Goal: Information Seeking & Learning: Learn about a topic

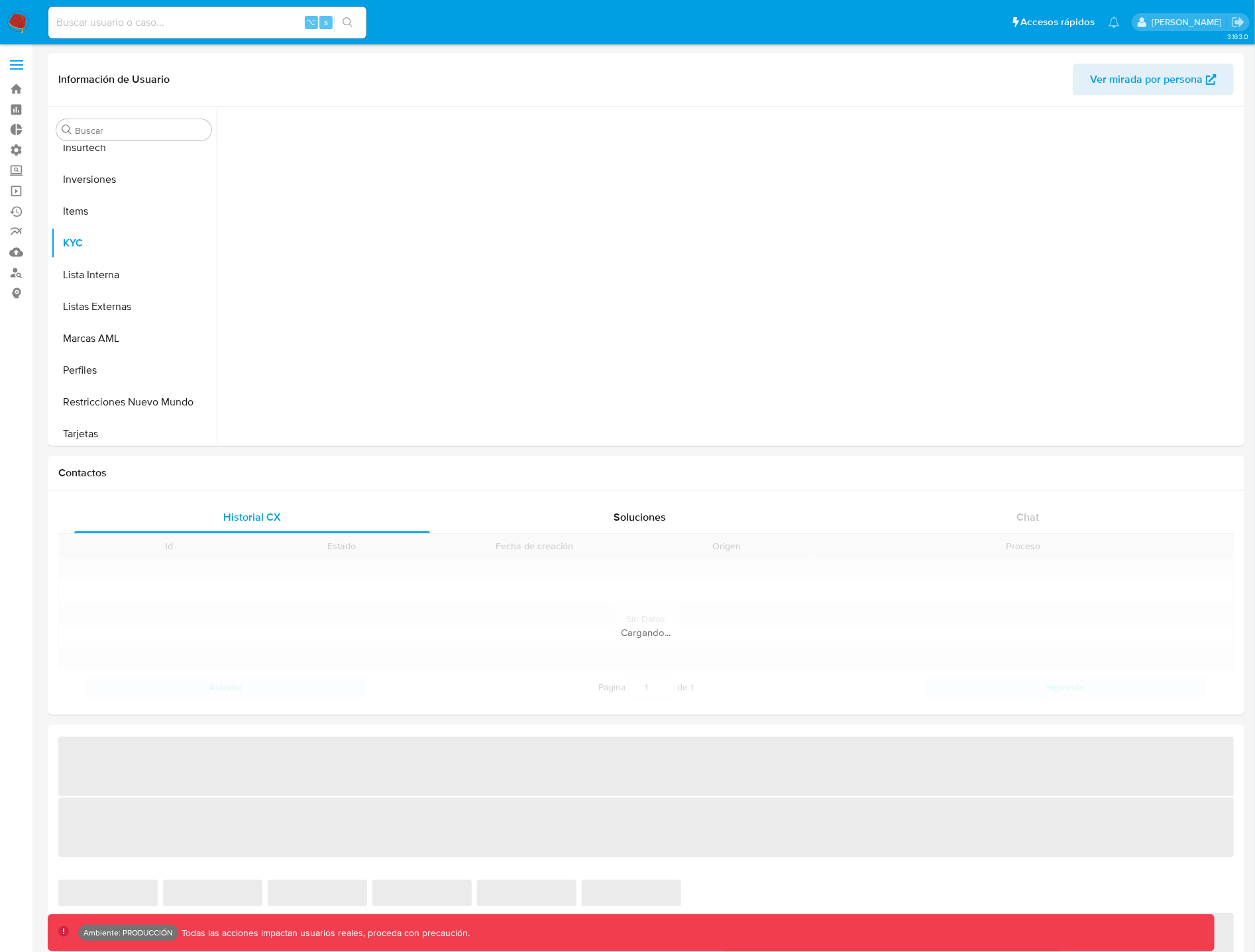
scroll to position [718, 0]
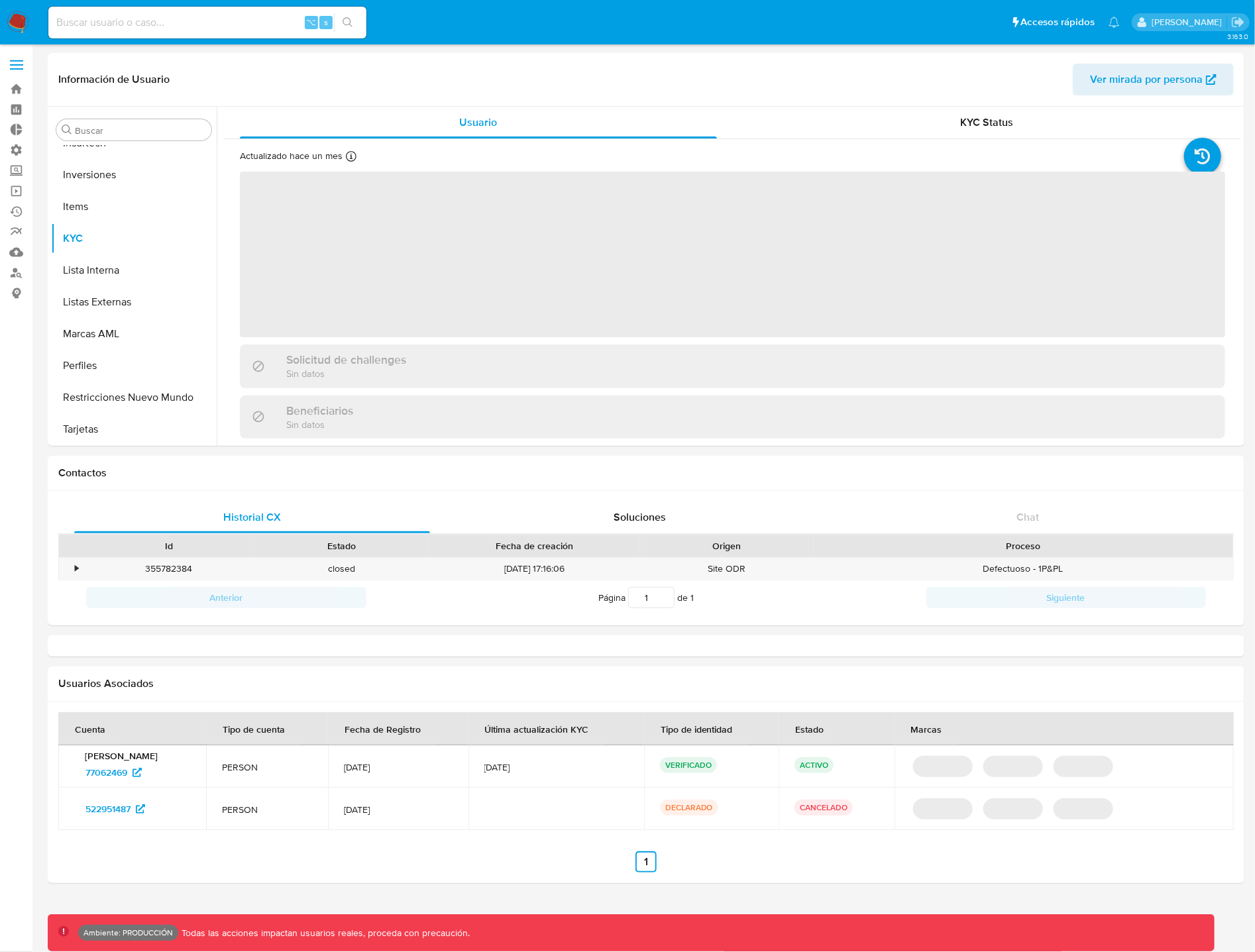
select select "10"
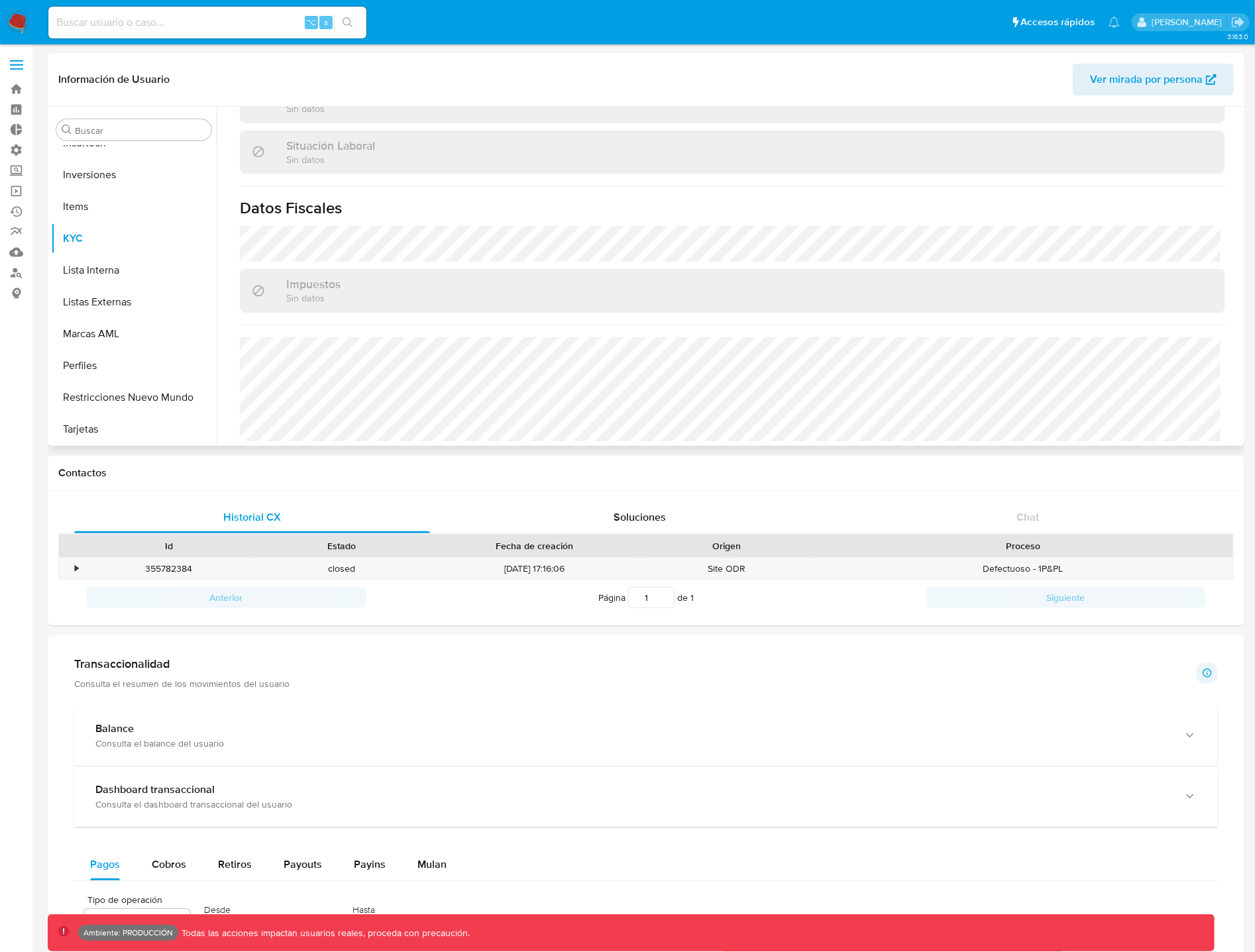
scroll to position [685, 0]
click at [135, 332] on button "Marcas AML" at bounding box center [128, 334] width 155 height 32
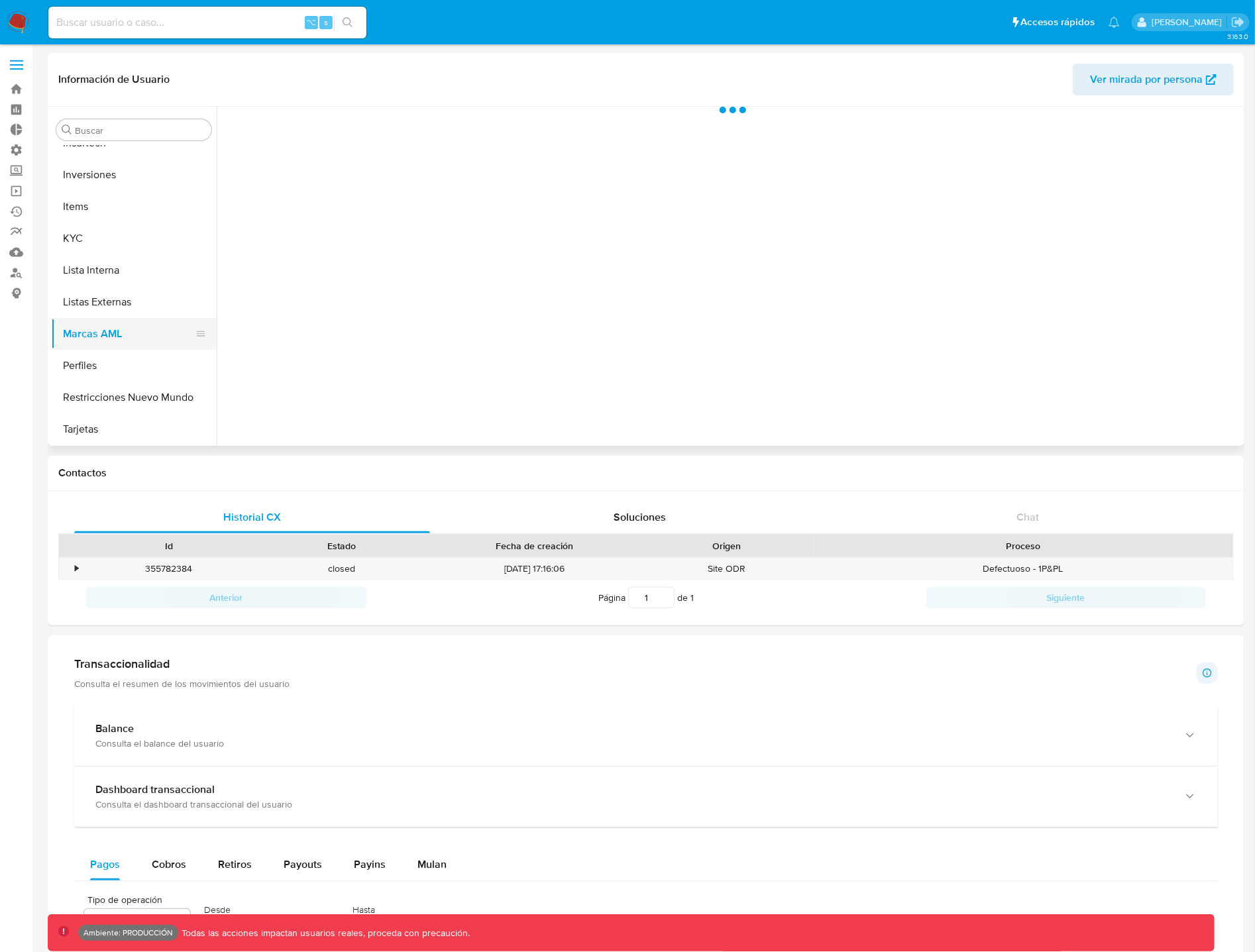
scroll to position [0, 0]
click at [333, 124] on span "Historial" at bounding box center [327, 123] width 40 height 16
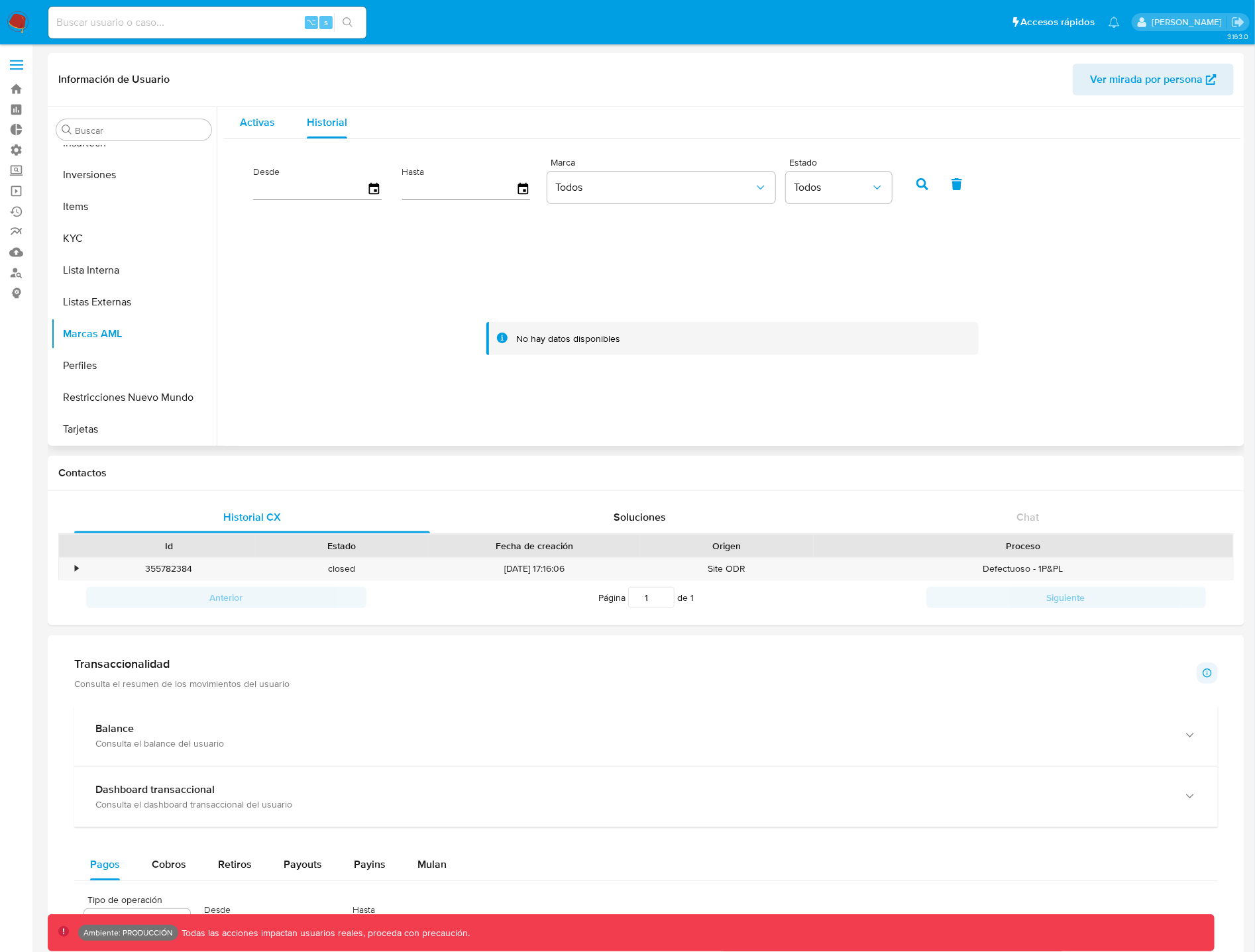
click at [268, 123] on span "Activas" at bounding box center [258, 123] width 35 height 16
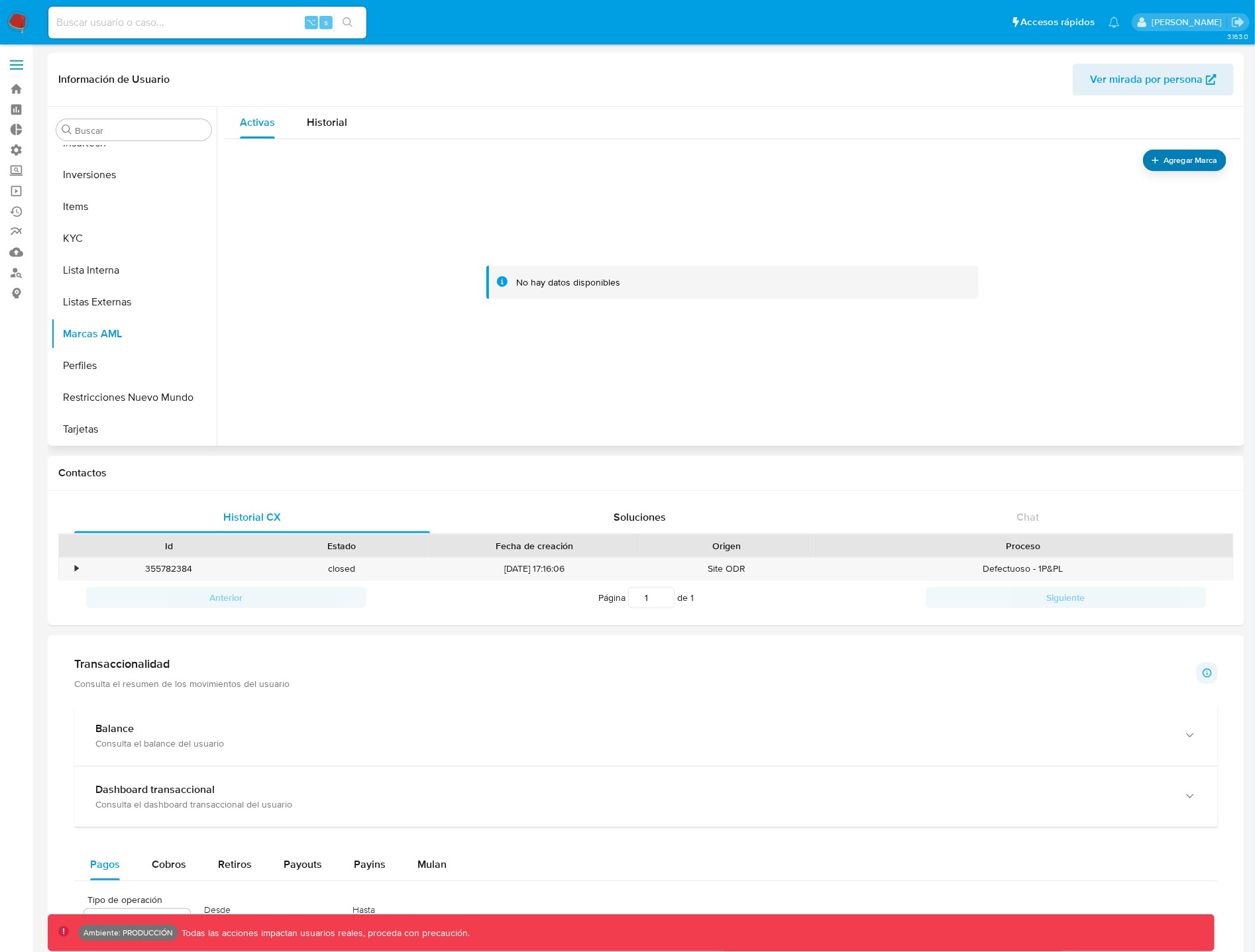
click at [1185, 164] on span "Agregar Marca" at bounding box center [1190, 160] width 53 height 16
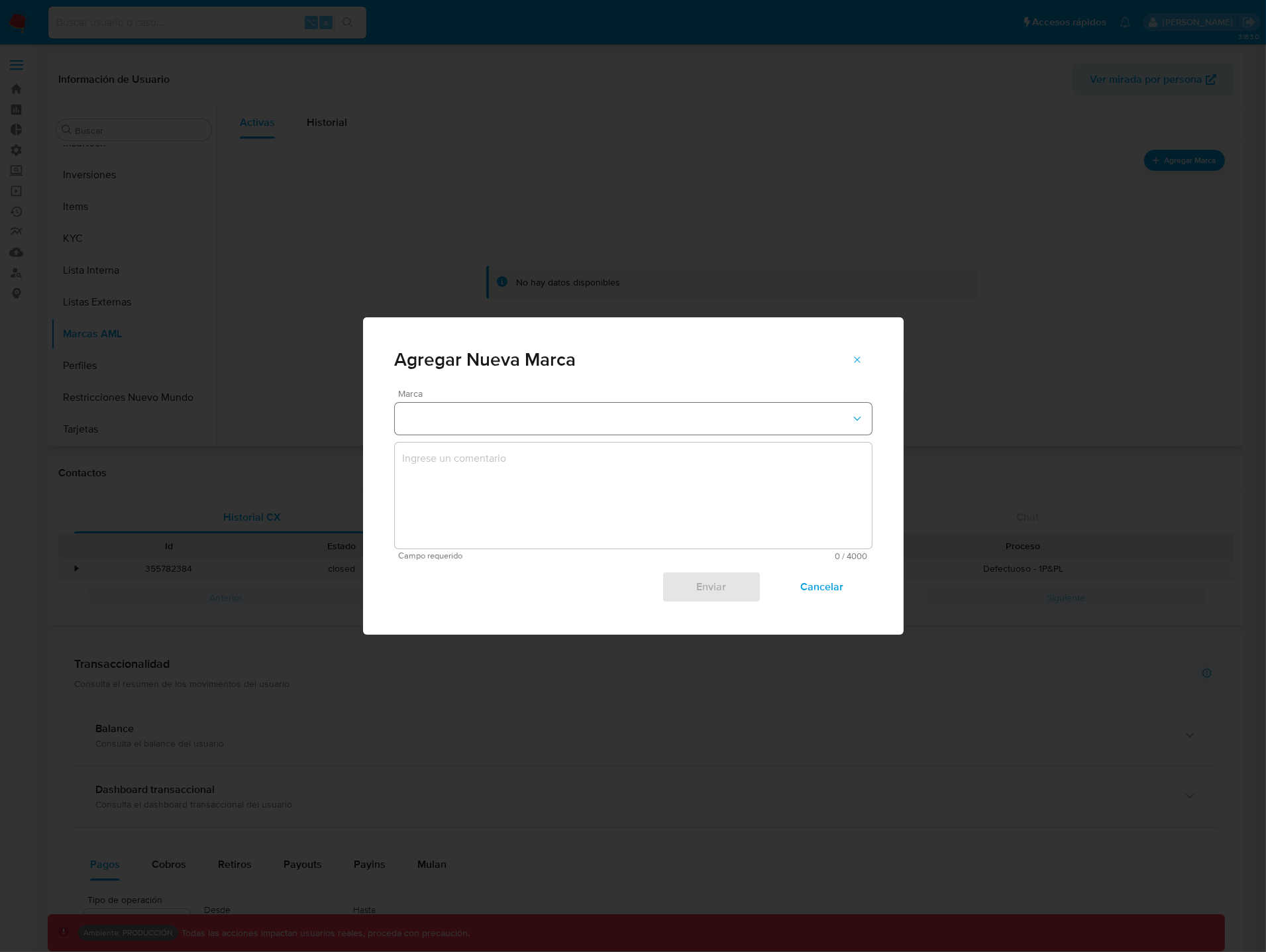
click at [791, 416] on button "marks-modal" at bounding box center [633, 419] width 477 height 32
click at [813, 585] on span "Cancelar" at bounding box center [822, 586] width 65 height 29
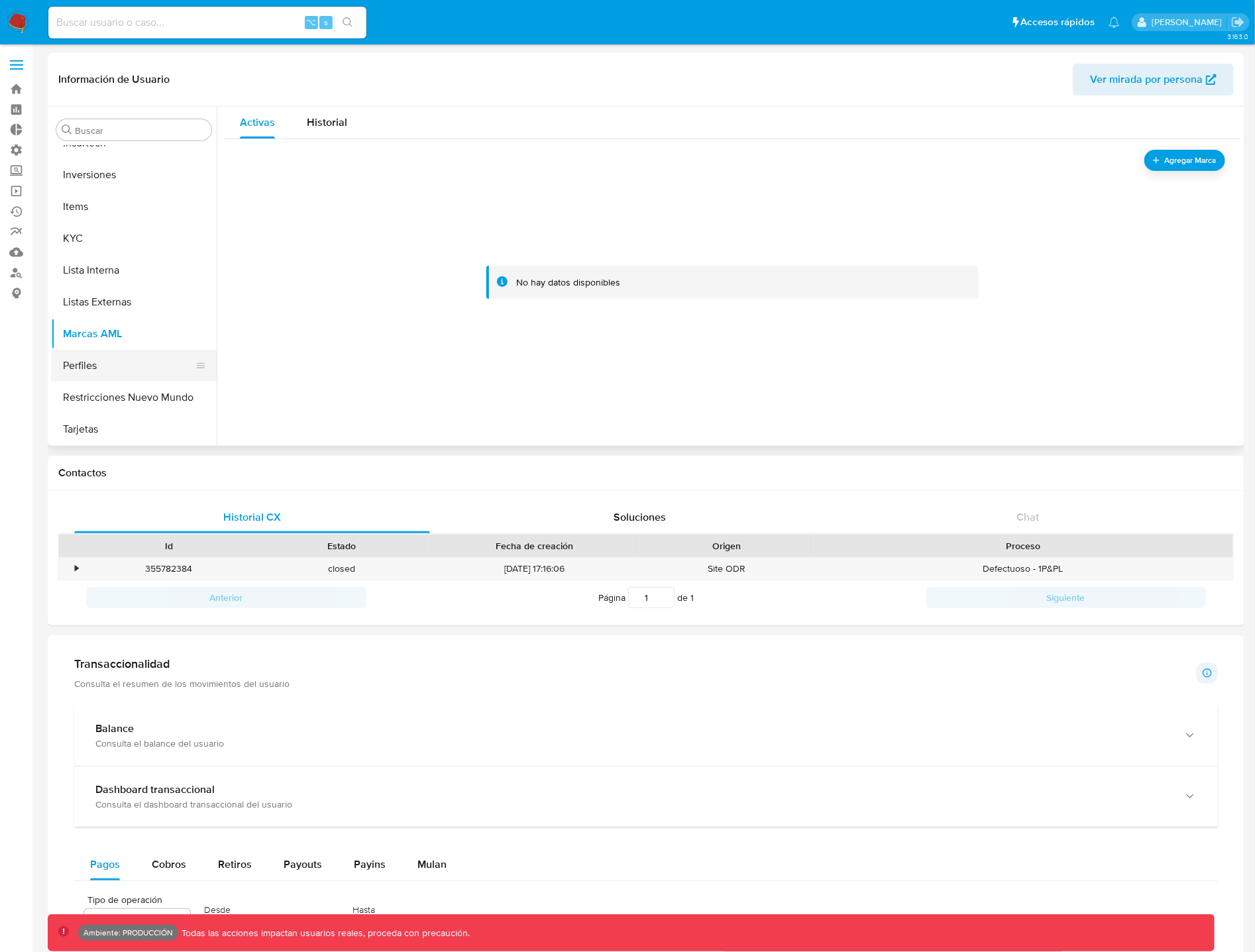
scroll to position [719, 0]
click at [123, 356] on button "Perfiles" at bounding box center [128, 365] width 155 height 32
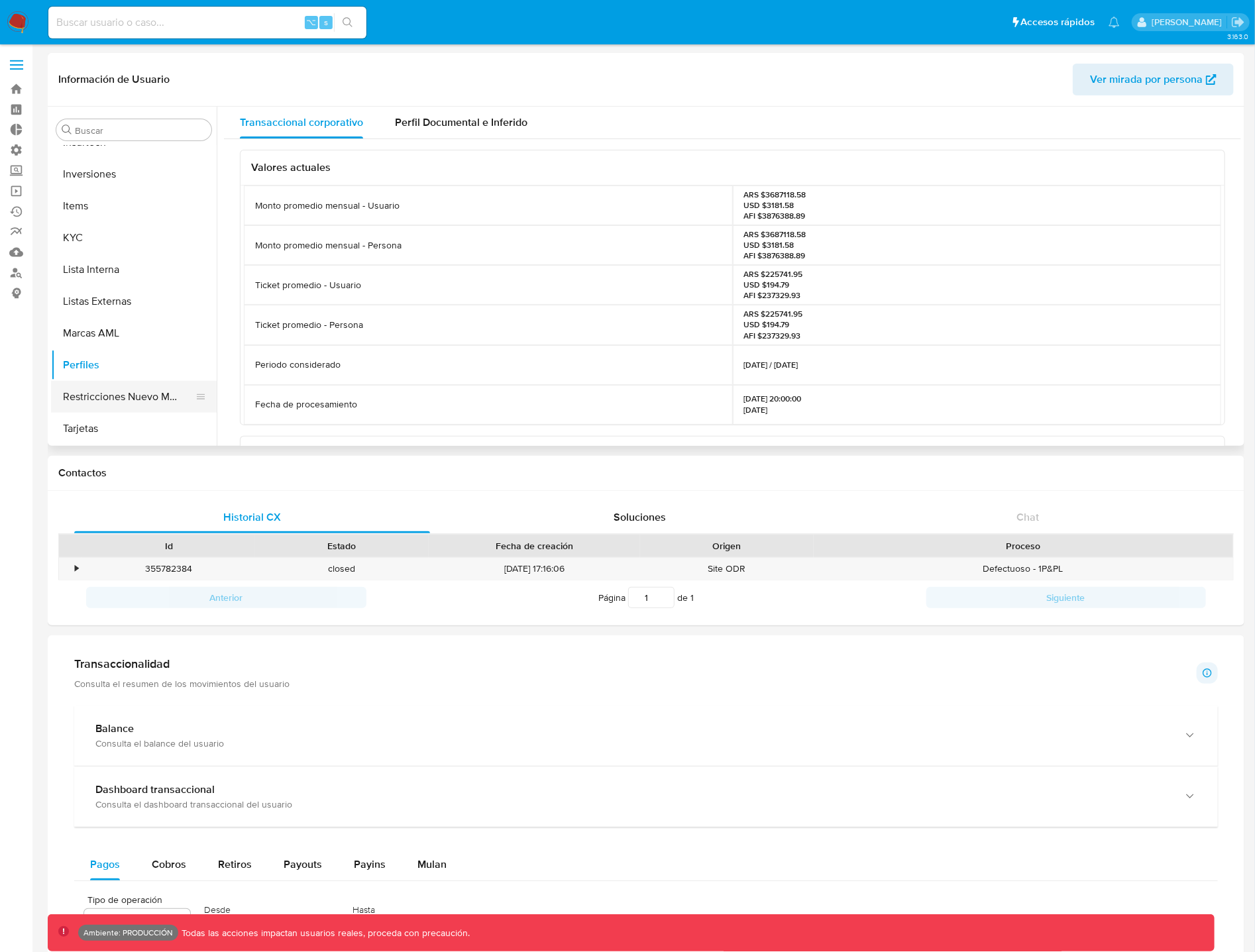
click at [131, 395] on button "Restricciones Nuevo Mundo" at bounding box center [128, 397] width 155 height 32
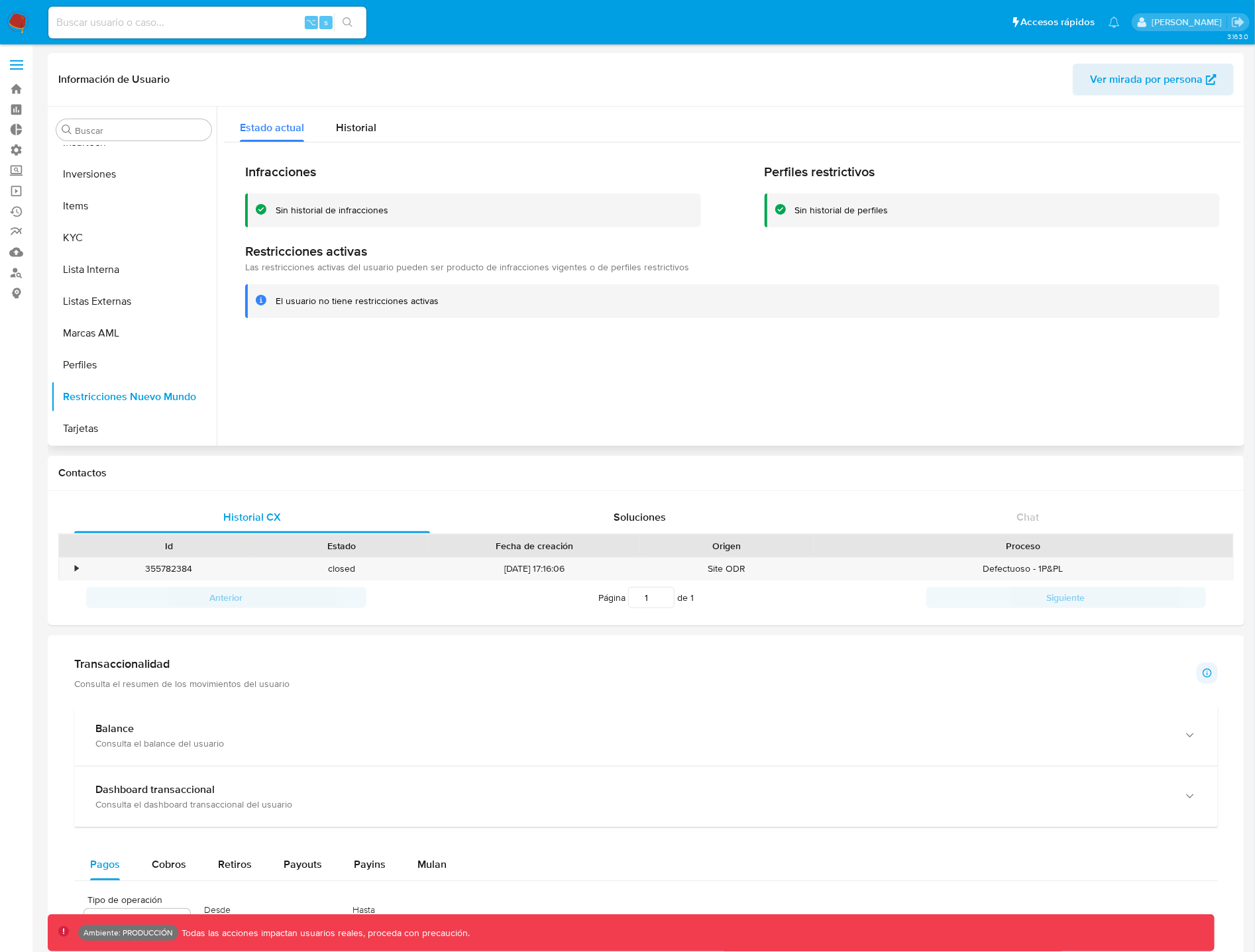
scroll to position [718, 0]
click at [360, 140] on div "Historial" at bounding box center [356, 125] width 40 height 35
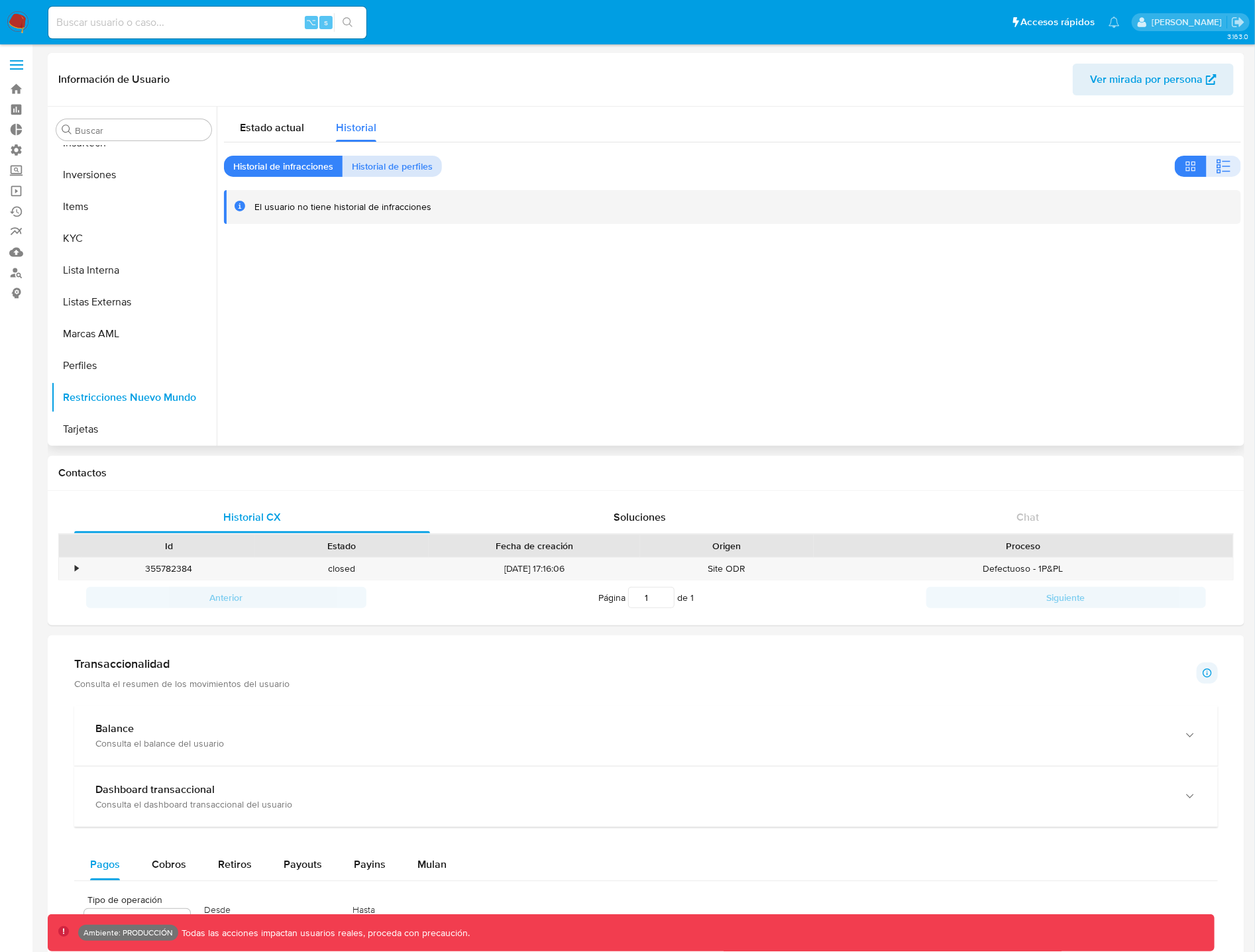
click at [367, 166] on span "Historial de perfiles" at bounding box center [393, 166] width 81 height 18
click at [119, 422] on button "Tarjetas" at bounding box center [128, 429] width 155 height 32
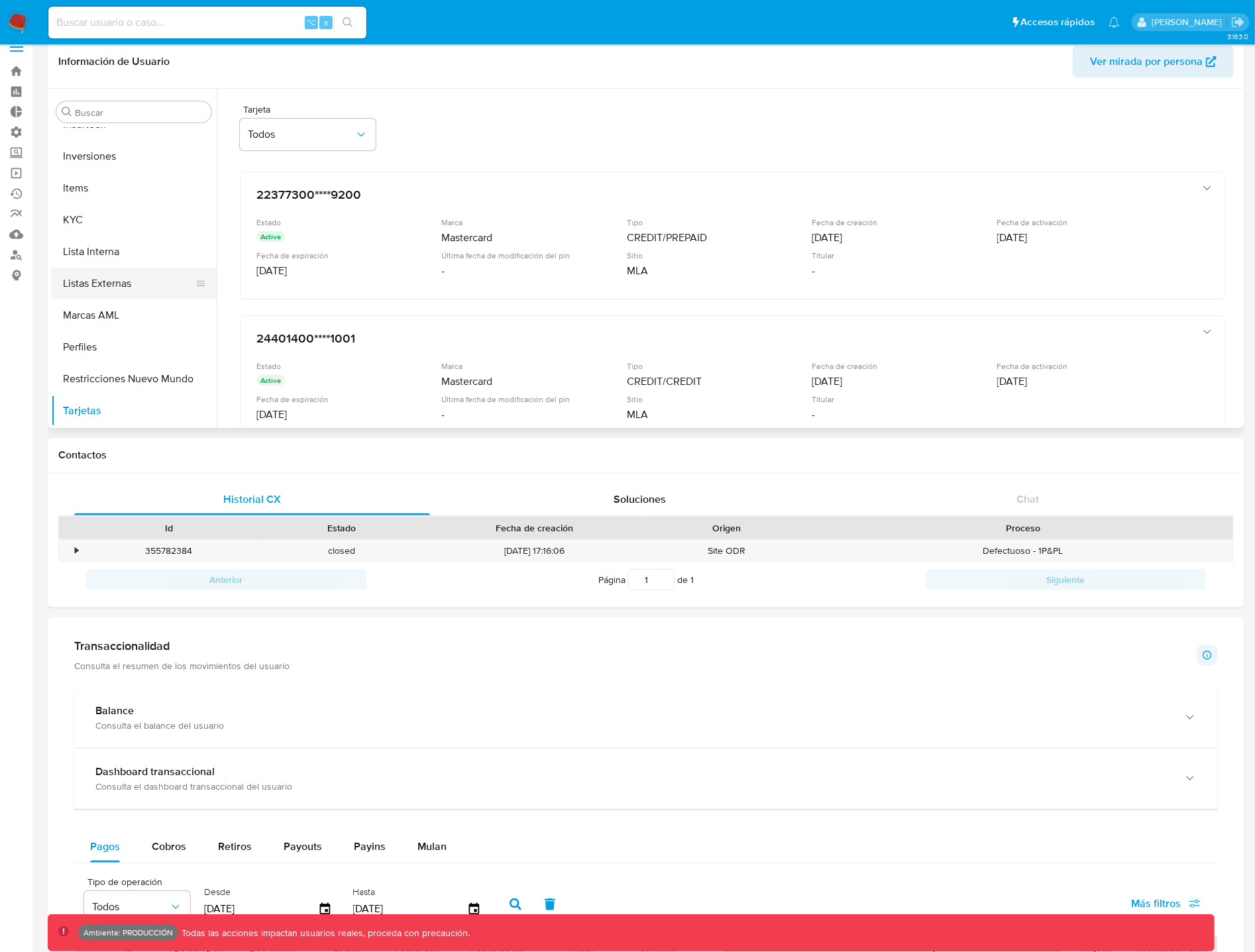
click at [128, 279] on button "Listas Externas" at bounding box center [128, 283] width 155 height 32
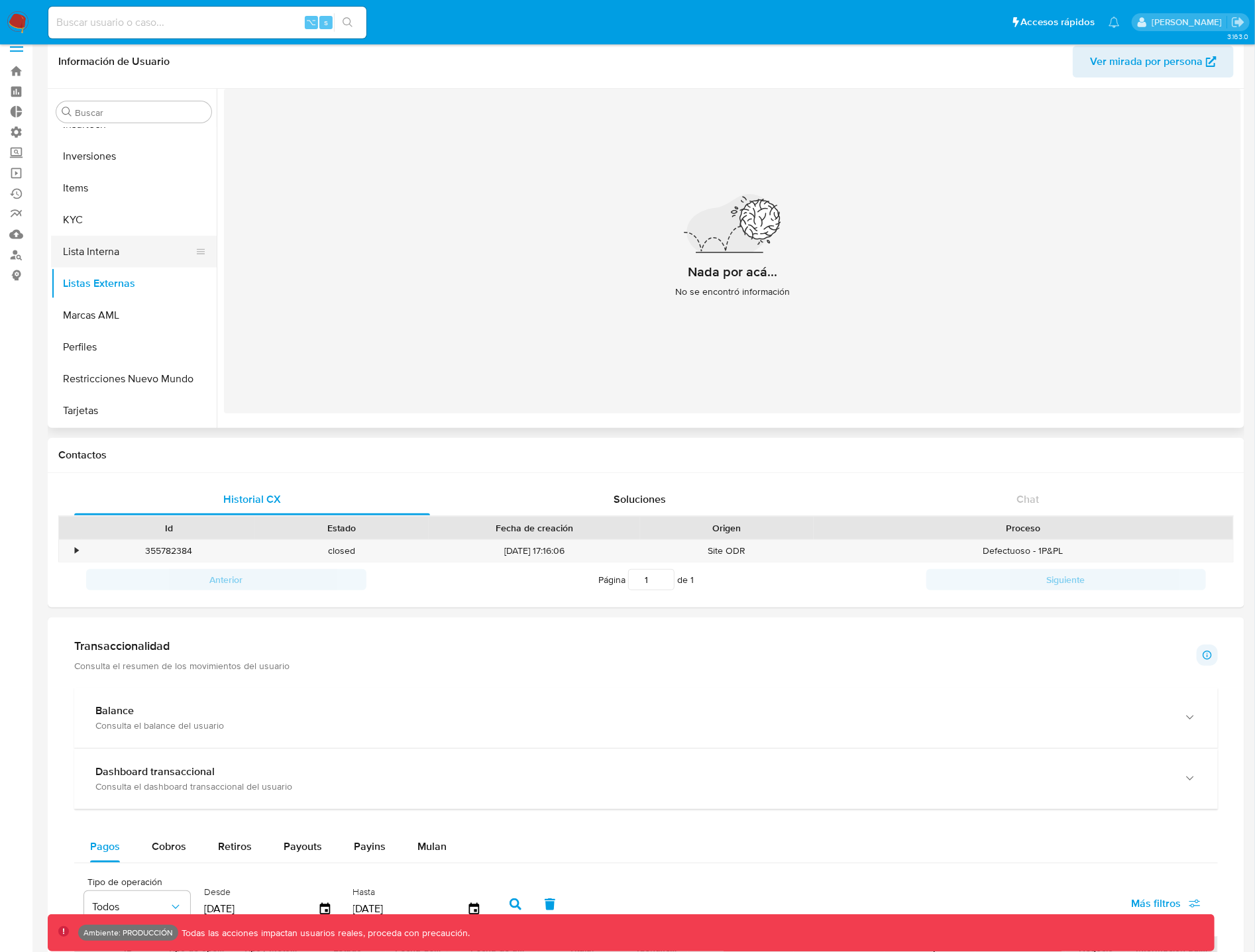
click at [128, 244] on button "Lista Interna" at bounding box center [128, 251] width 155 height 32
click at [116, 254] on button "Lista Interna" at bounding box center [128, 251] width 155 height 32
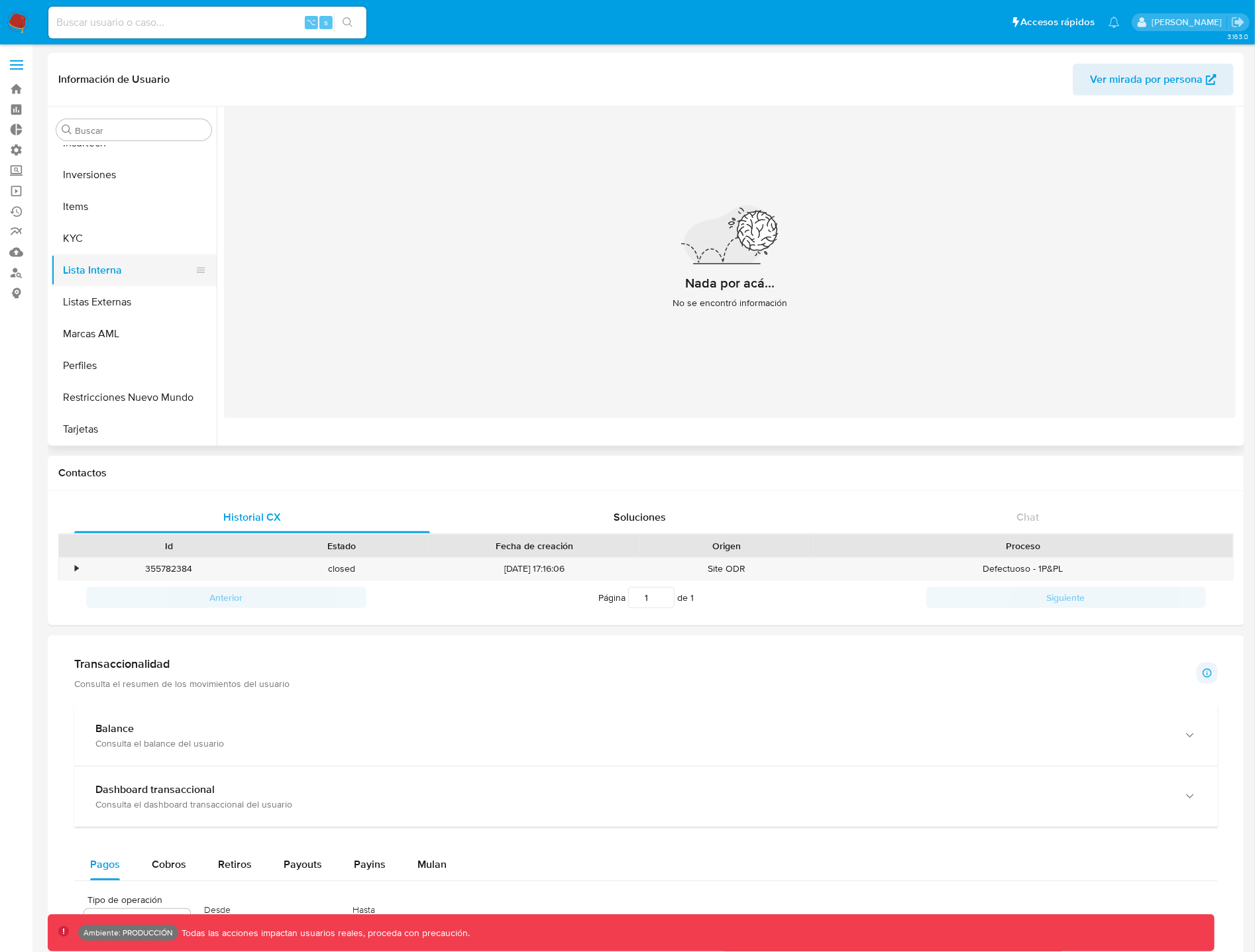
scroll to position [719, 0]
click at [86, 275] on button "Lista Interna" at bounding box center [128, 269] width 155 height 32
click at [111, 237] on button "KYC" at bounding box center [128, 237] width 155 height 32
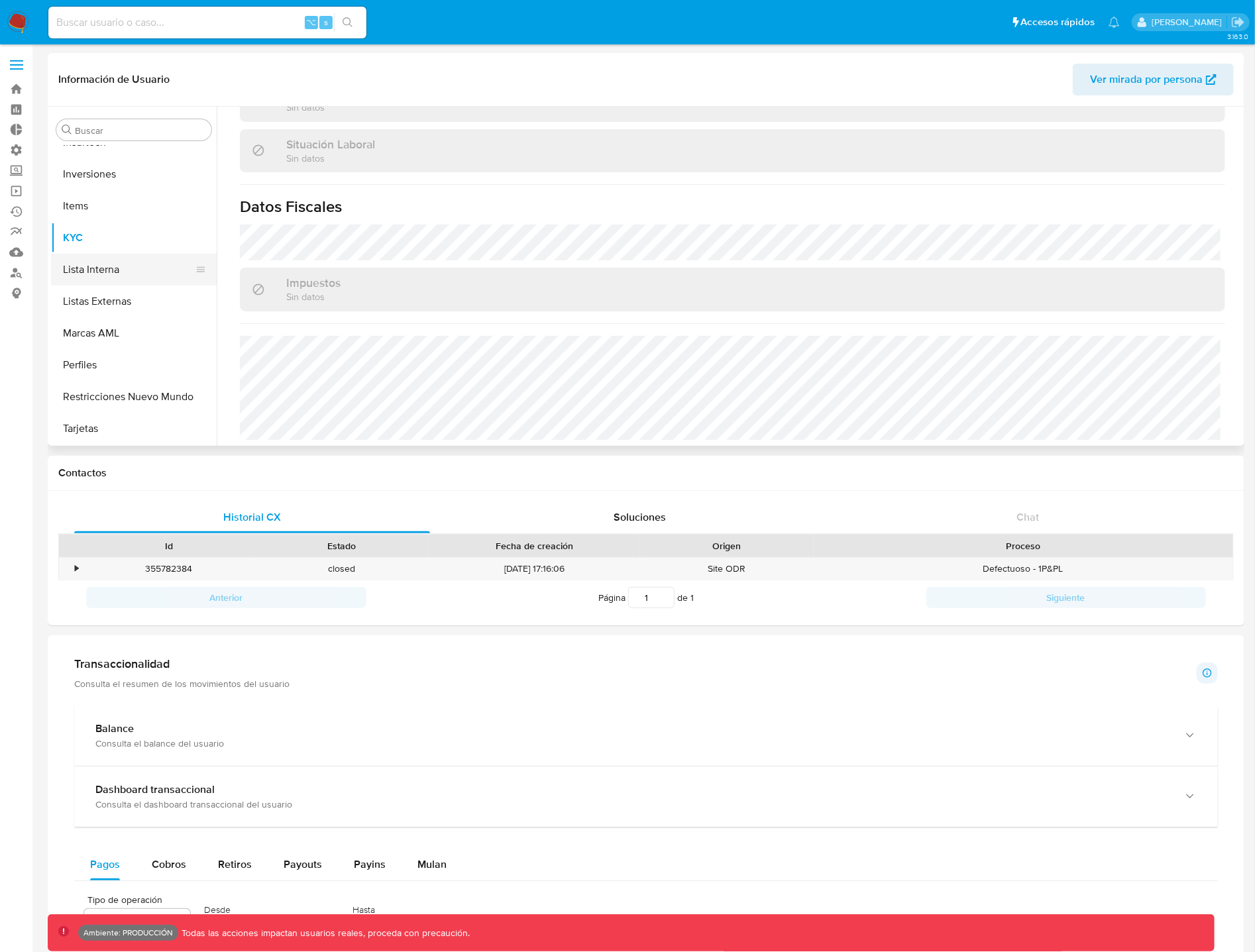
click at [108, 268] on button "Lista Interna" at bounding box center [128, 269] width 155 height 32
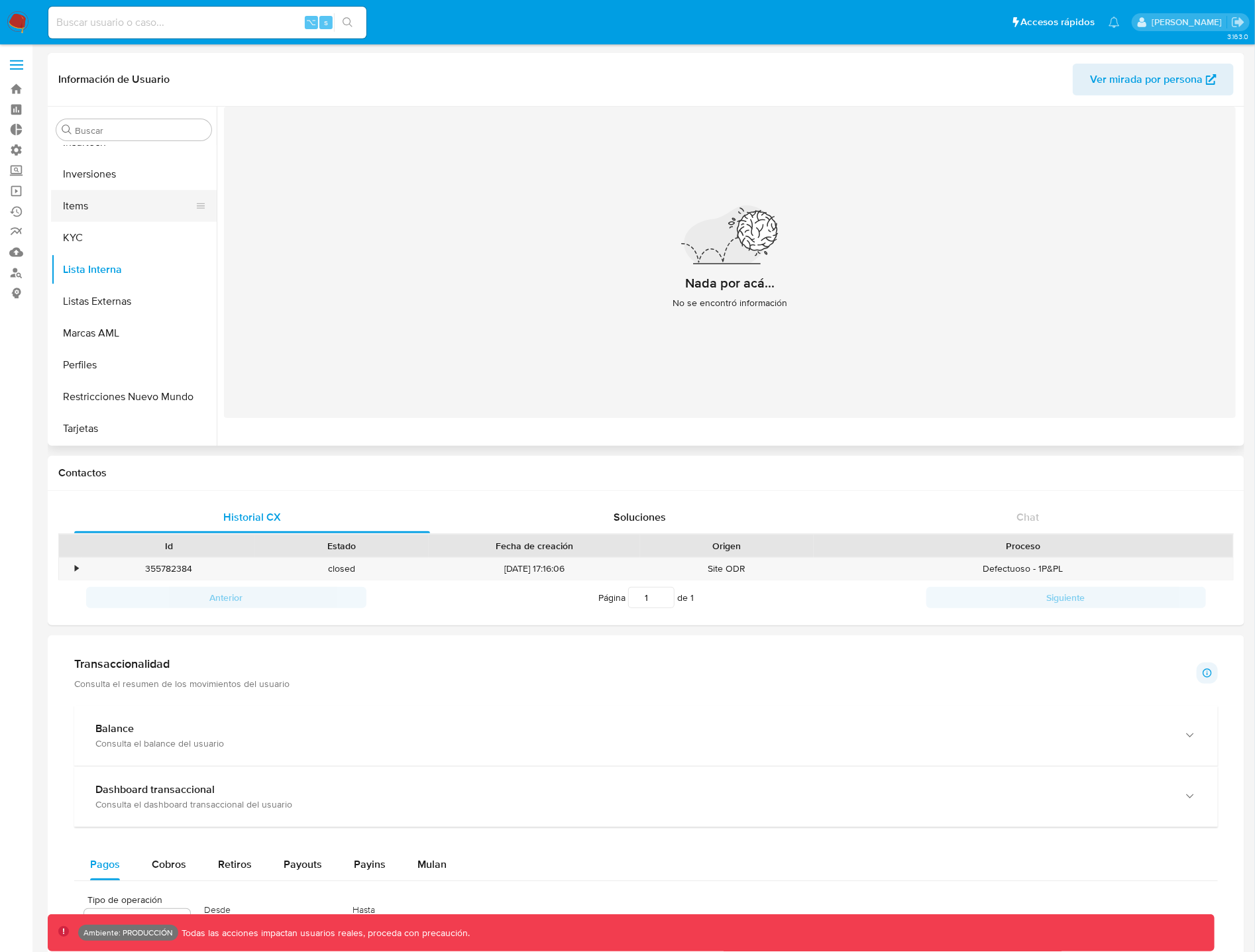
click at [117, 205] on button "Items" at bounding box center [128, 205] width 155 height 32
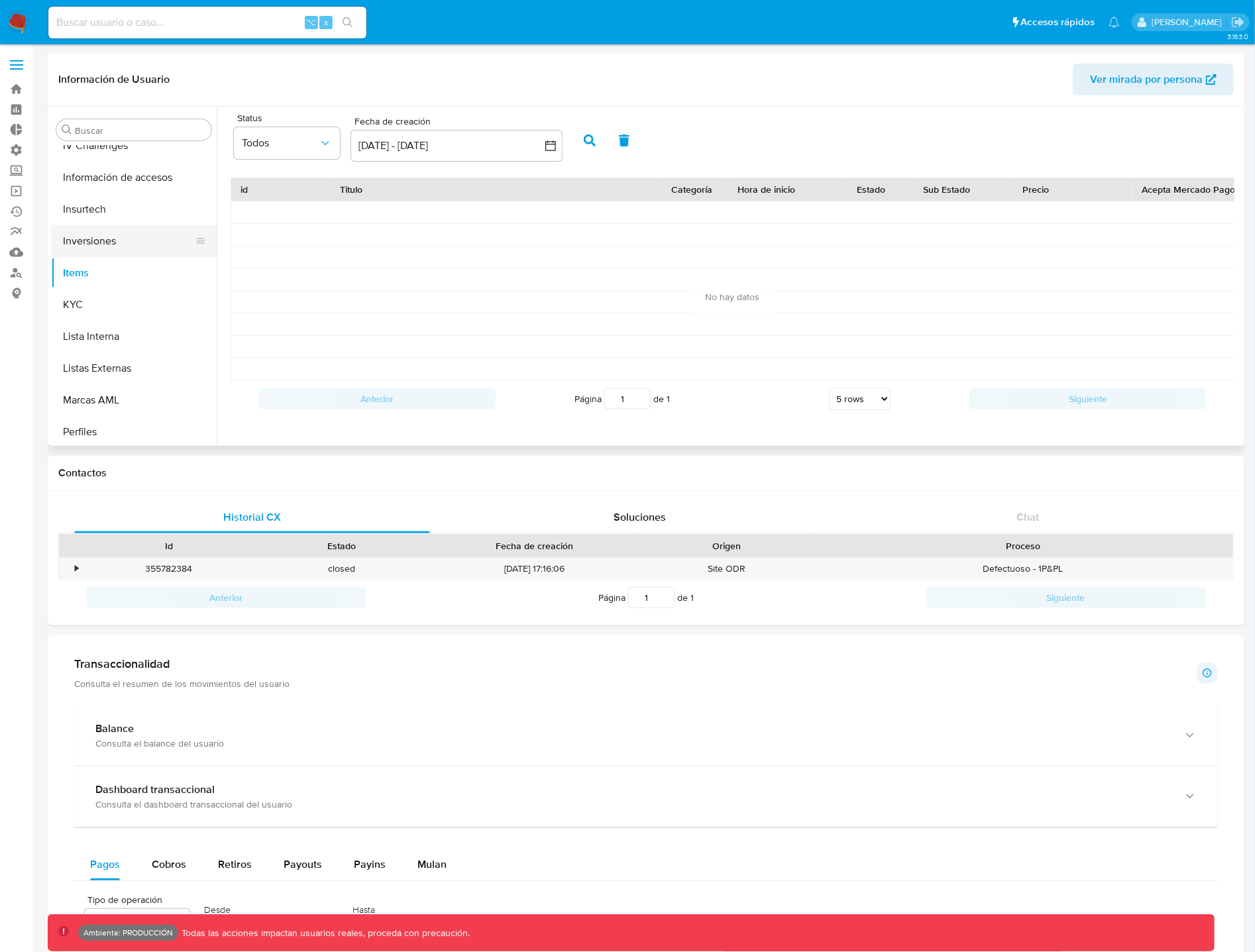
click at [162, 249] on button "Inversiones" at bounding box center [128, 241] width 155 height 32
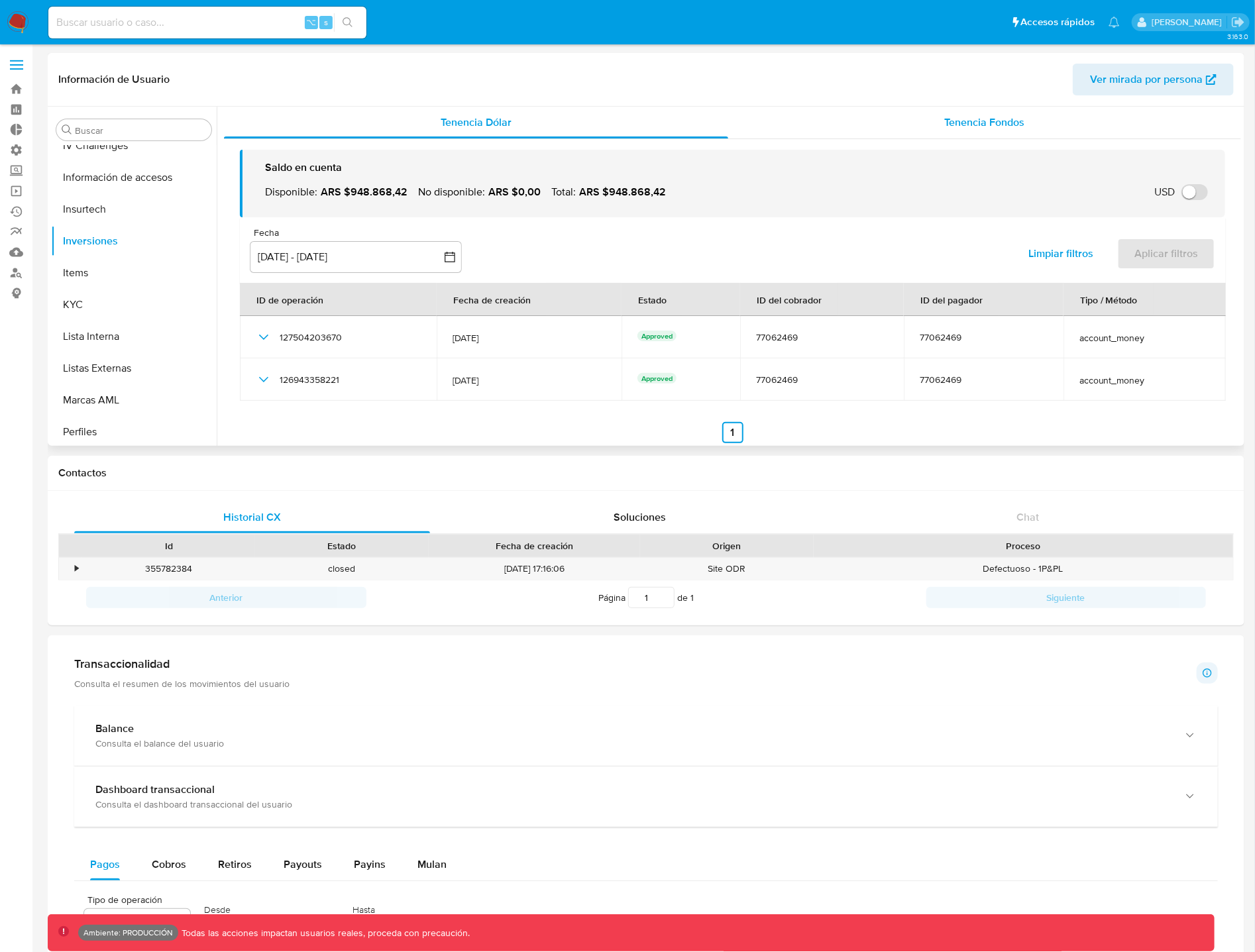
click at [1017, 124] on span "Tenencia Fondos" at bounding box center [984, 123] width 80 height 16
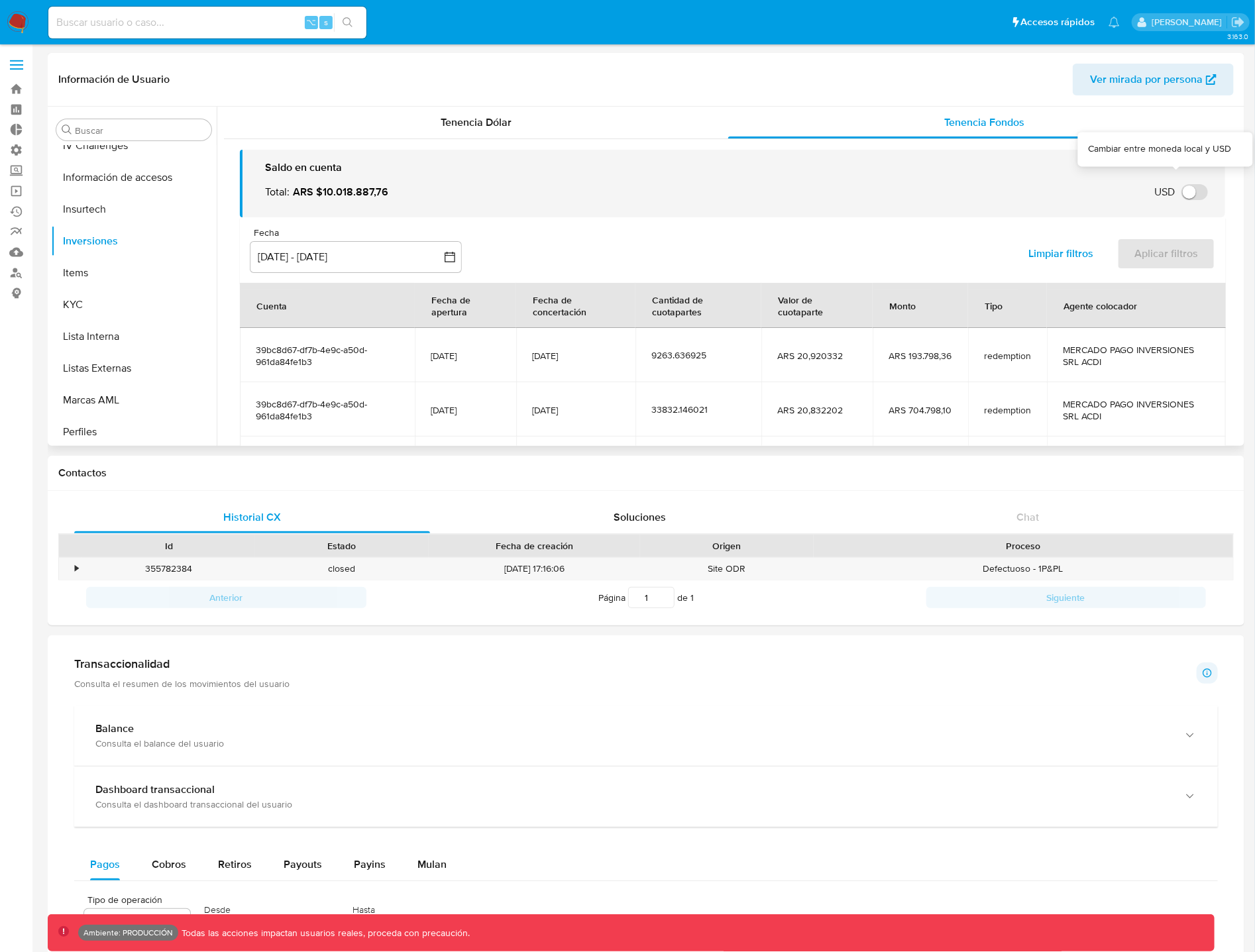
click at [1188, 196] on input "USD" at bounding box center [1194, 192] width 26 height 16
checkbox input "false"
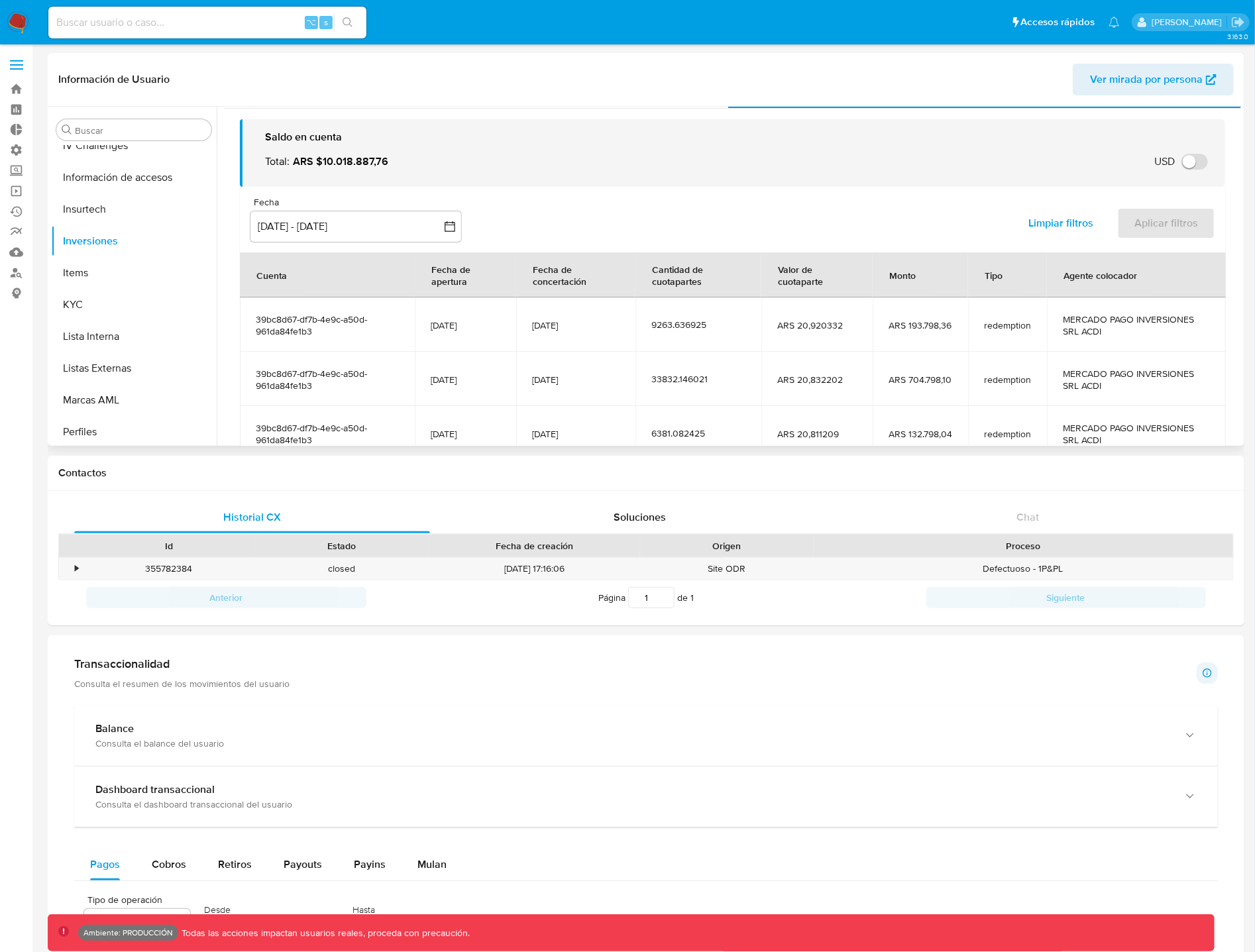
scroll to position [40, 0]
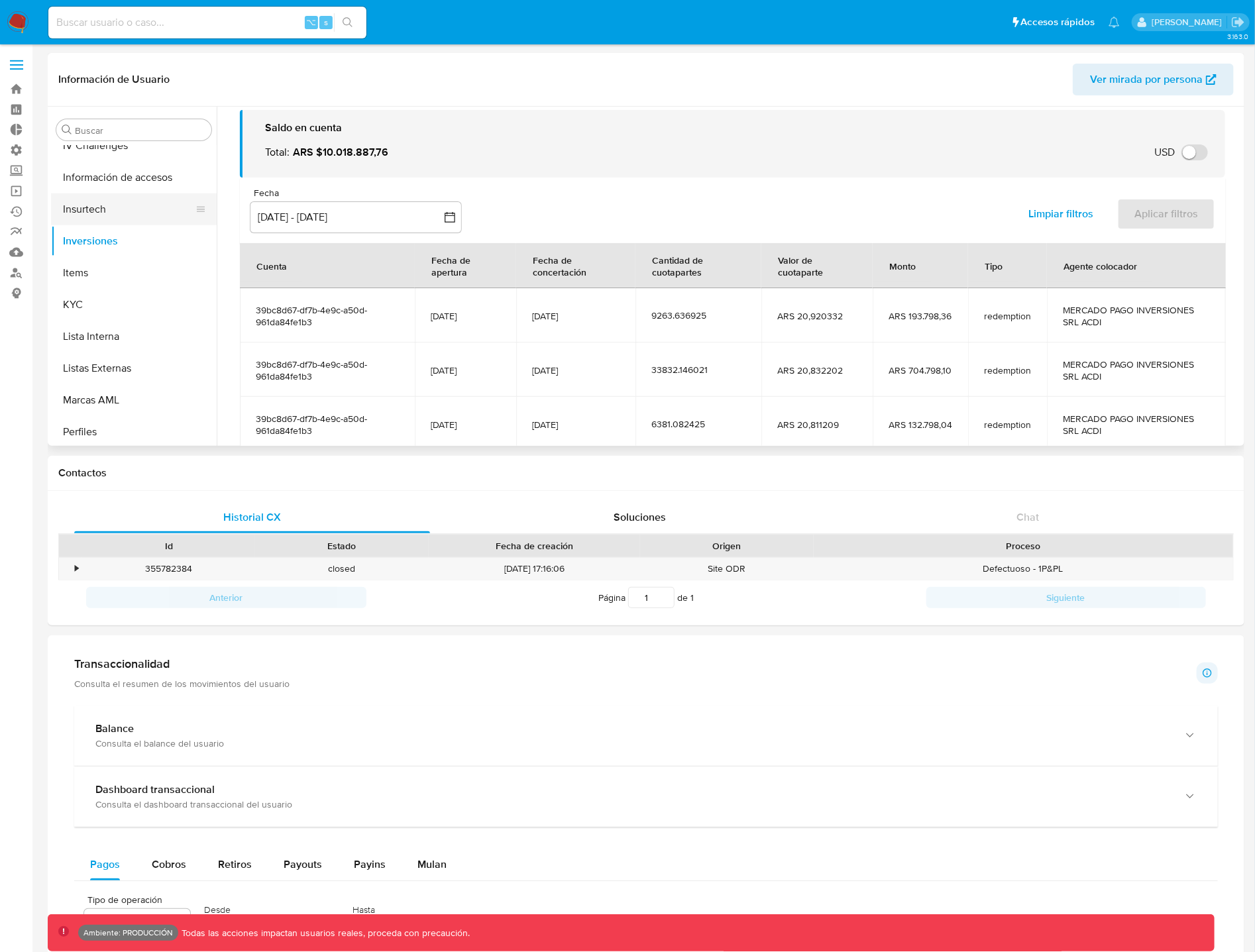
click at [128, 210] on button "Insurtech" at bounding box center [128, 209] width 155 height 32
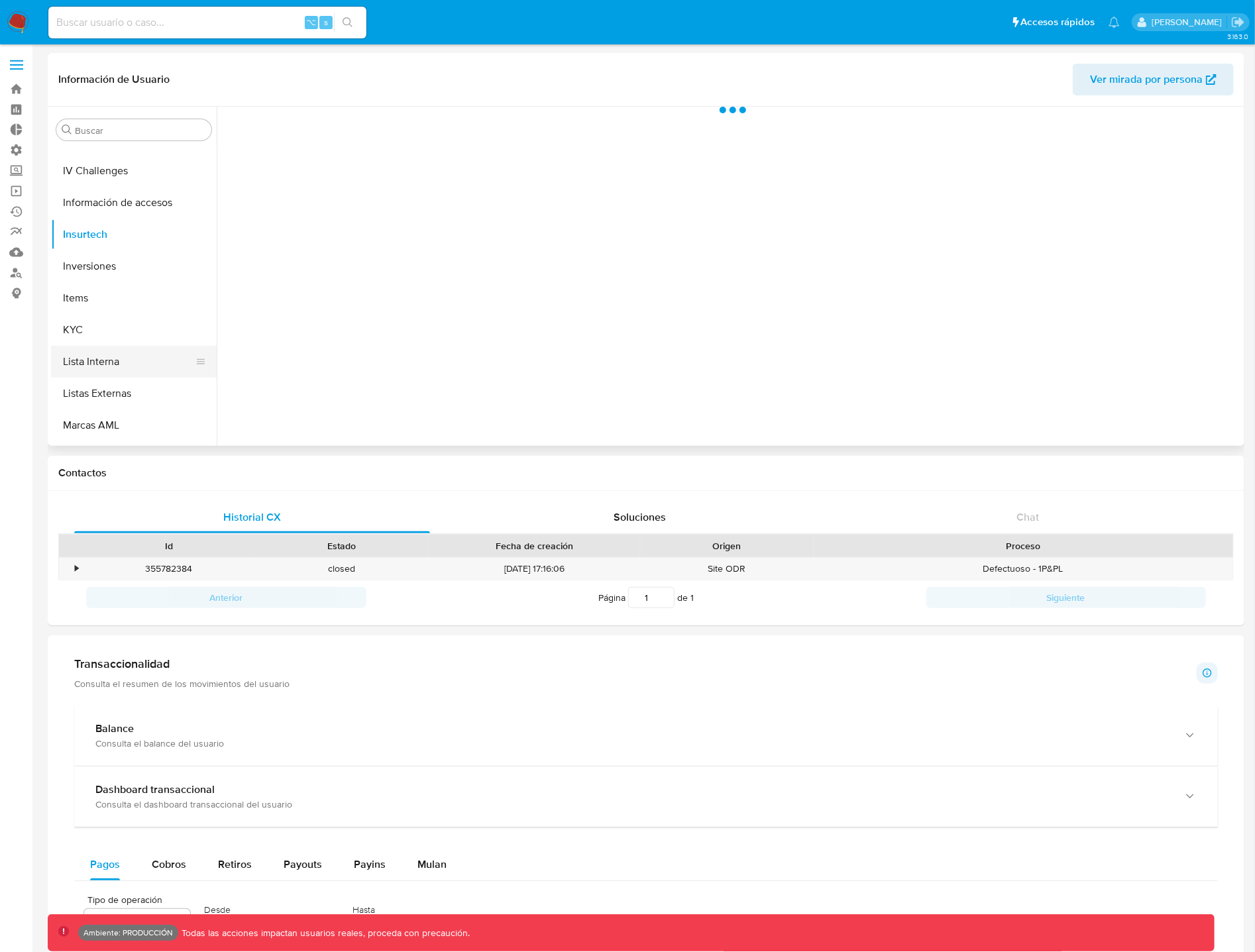
scroll to position [583, 0]
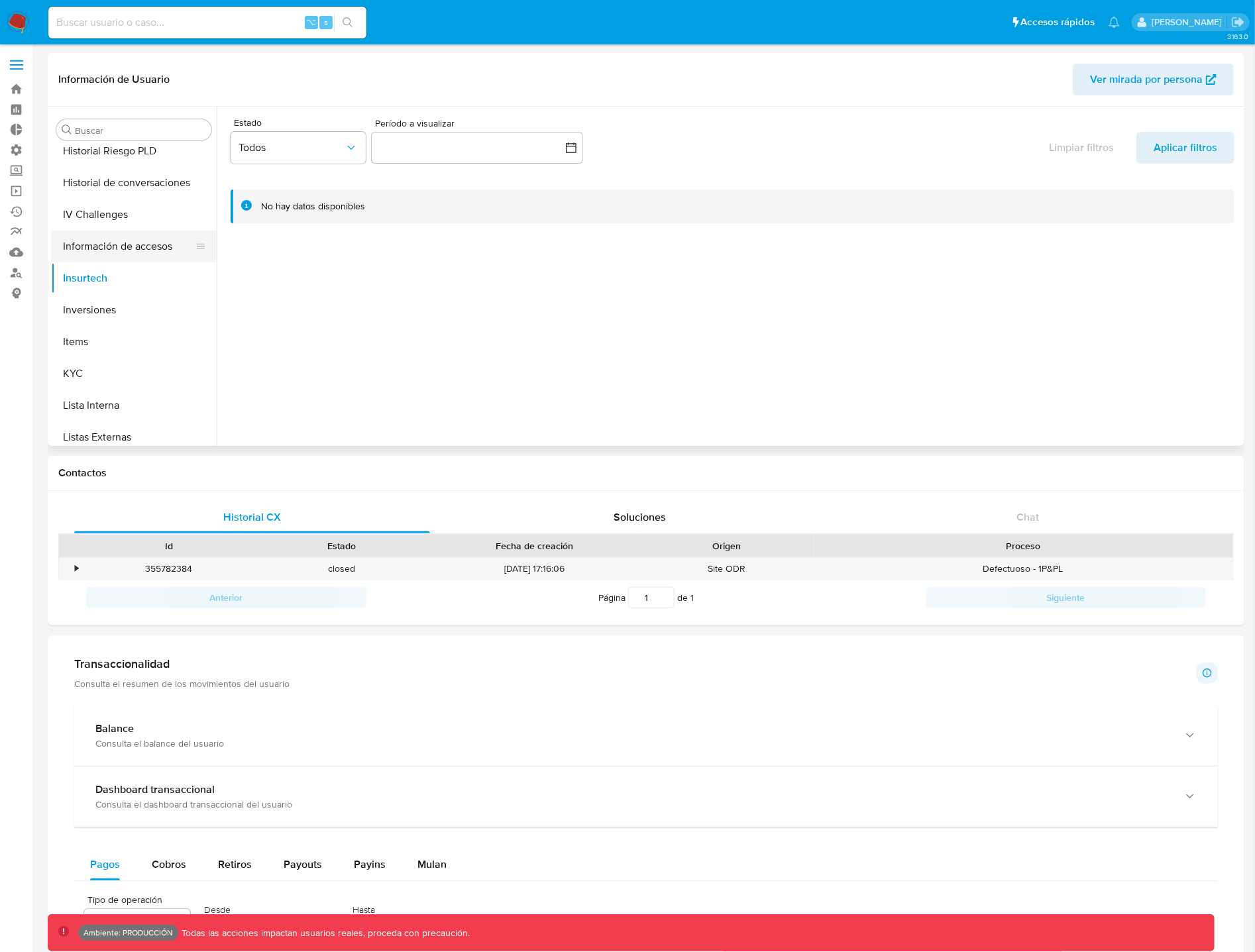
click at [128, 248] on button "Información de accesos" at bounding box center [128, 246] width 155 height 32
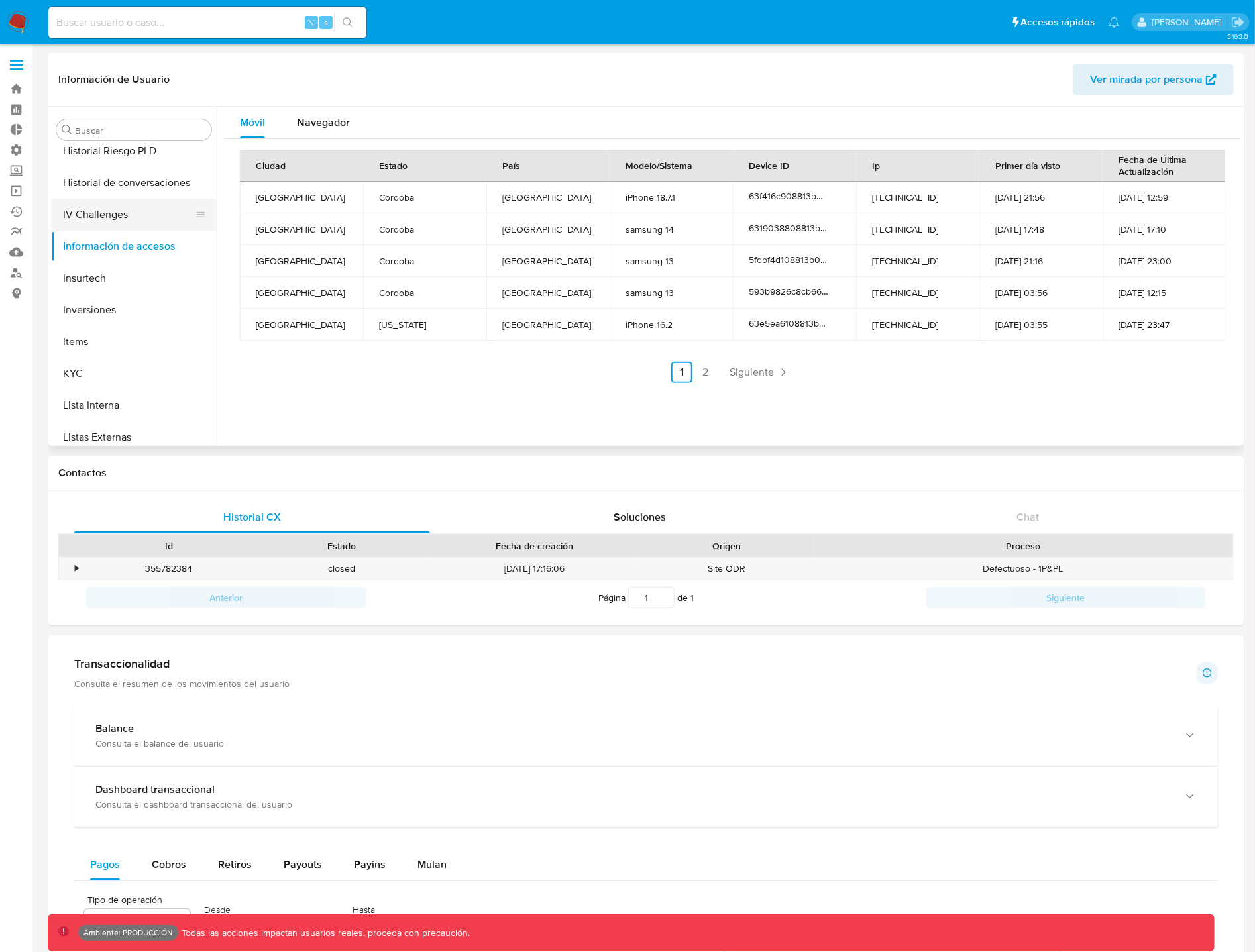
click at [128, 219] on button "IV Challenges" at bounding box center [128, 215] width 155 height 32
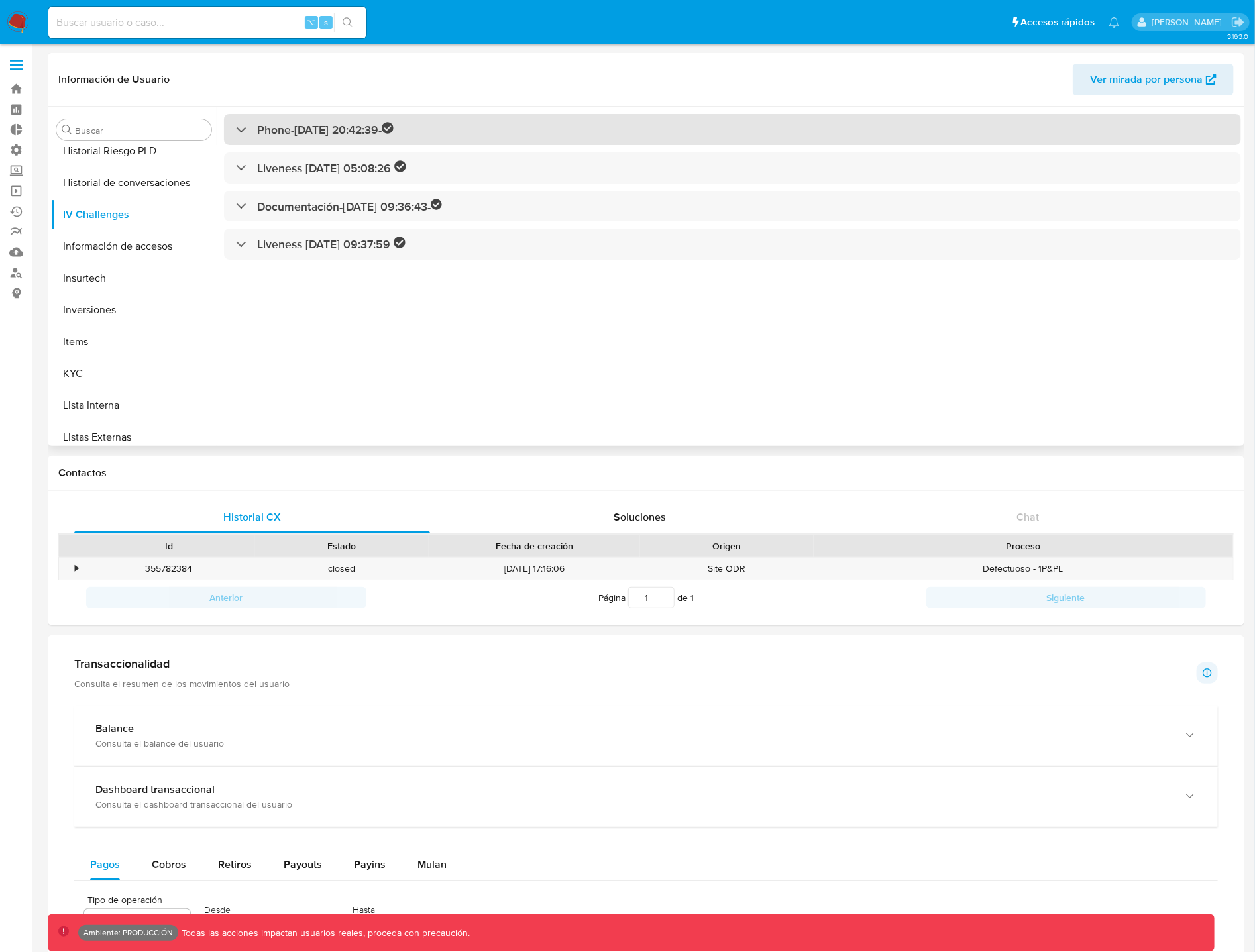
click at [245, 130] on div "Phone - [DATE] 20:42:39 -" at bounding box center [315, 130] width 158 height 16
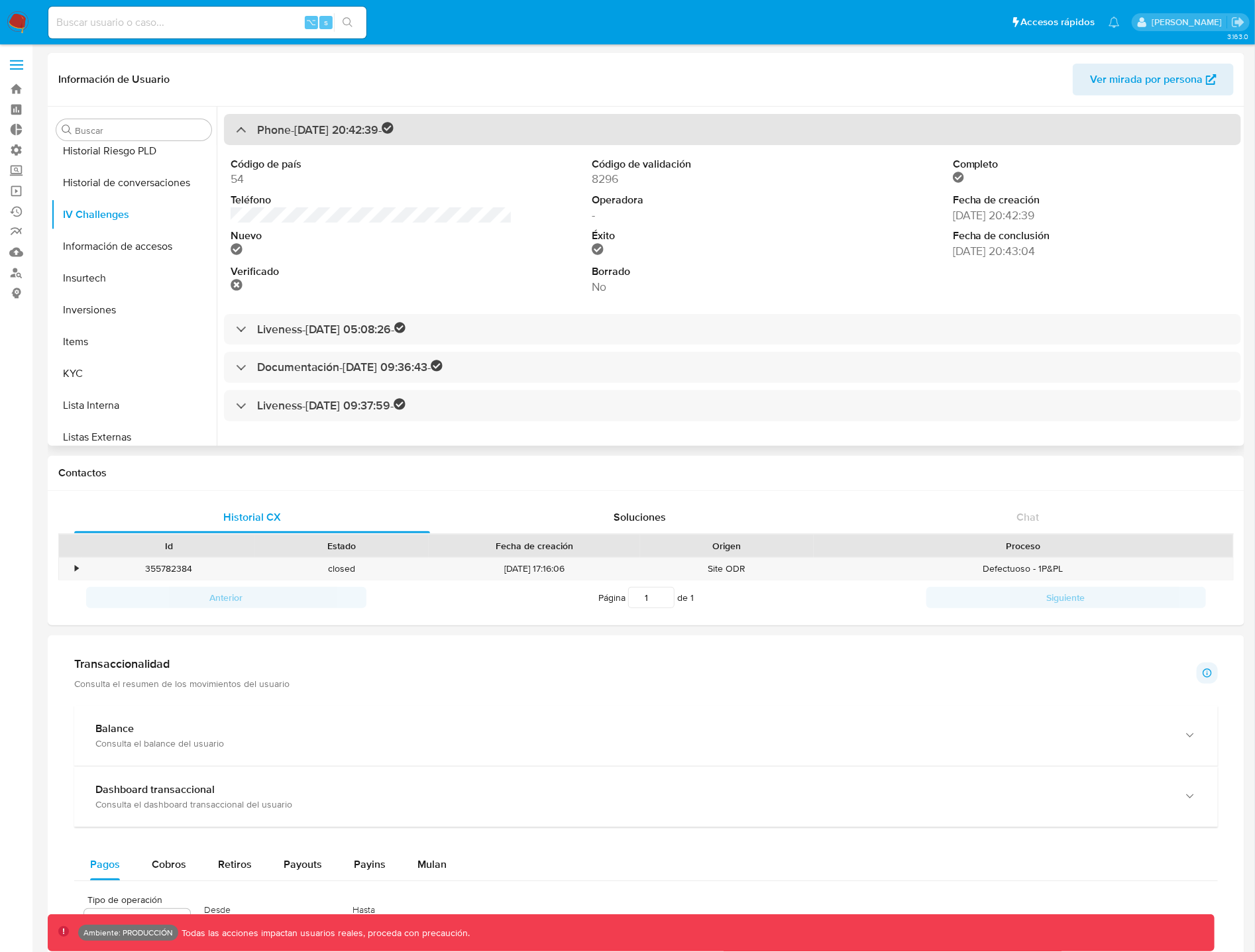
click at [236, 129] on div at bounding box center [236, 129] width 0 height 0
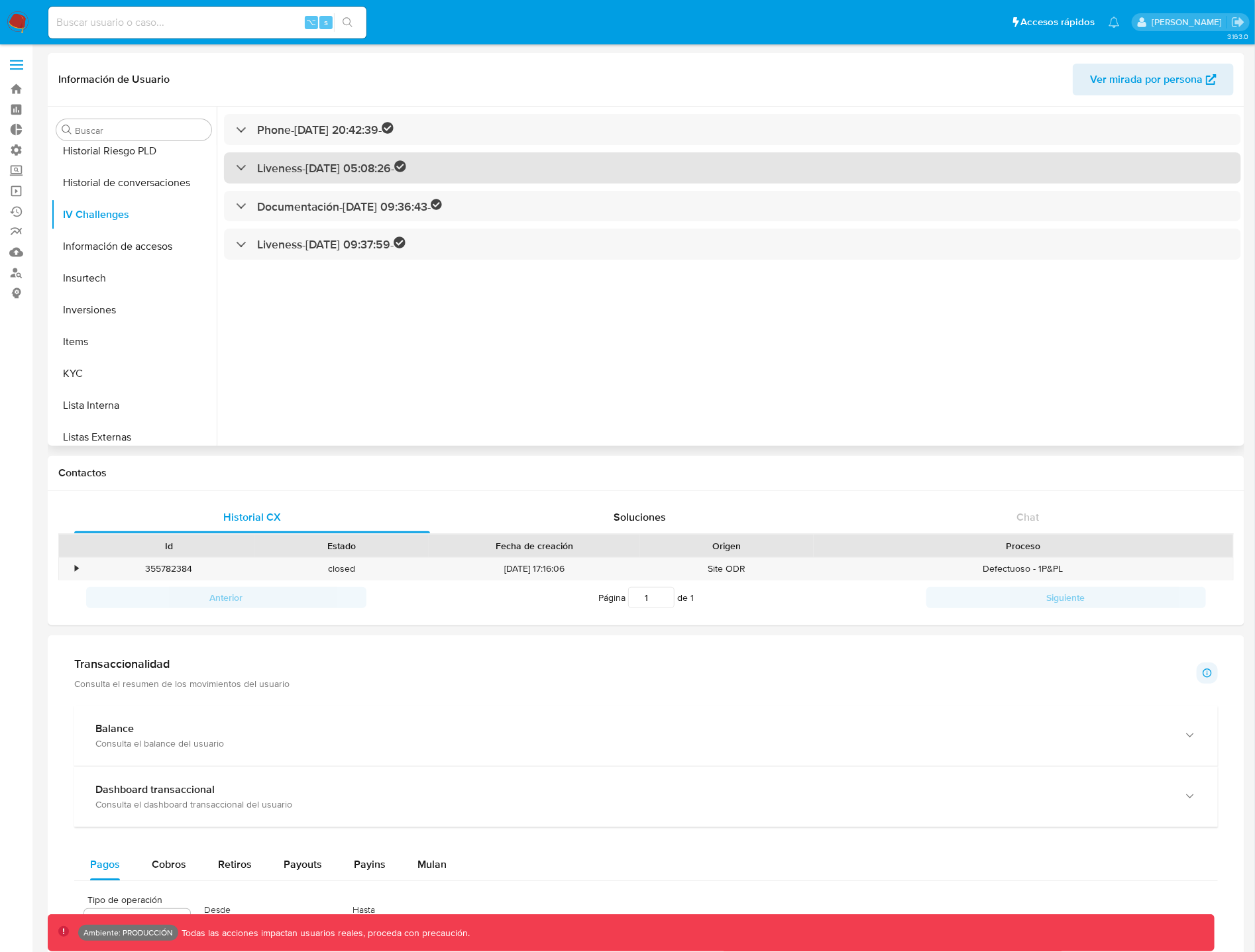
click at [242, 163] on div "Liveness - [DATE] 05:08:26 -" at bounding box center [321, 168] width 170 height 16
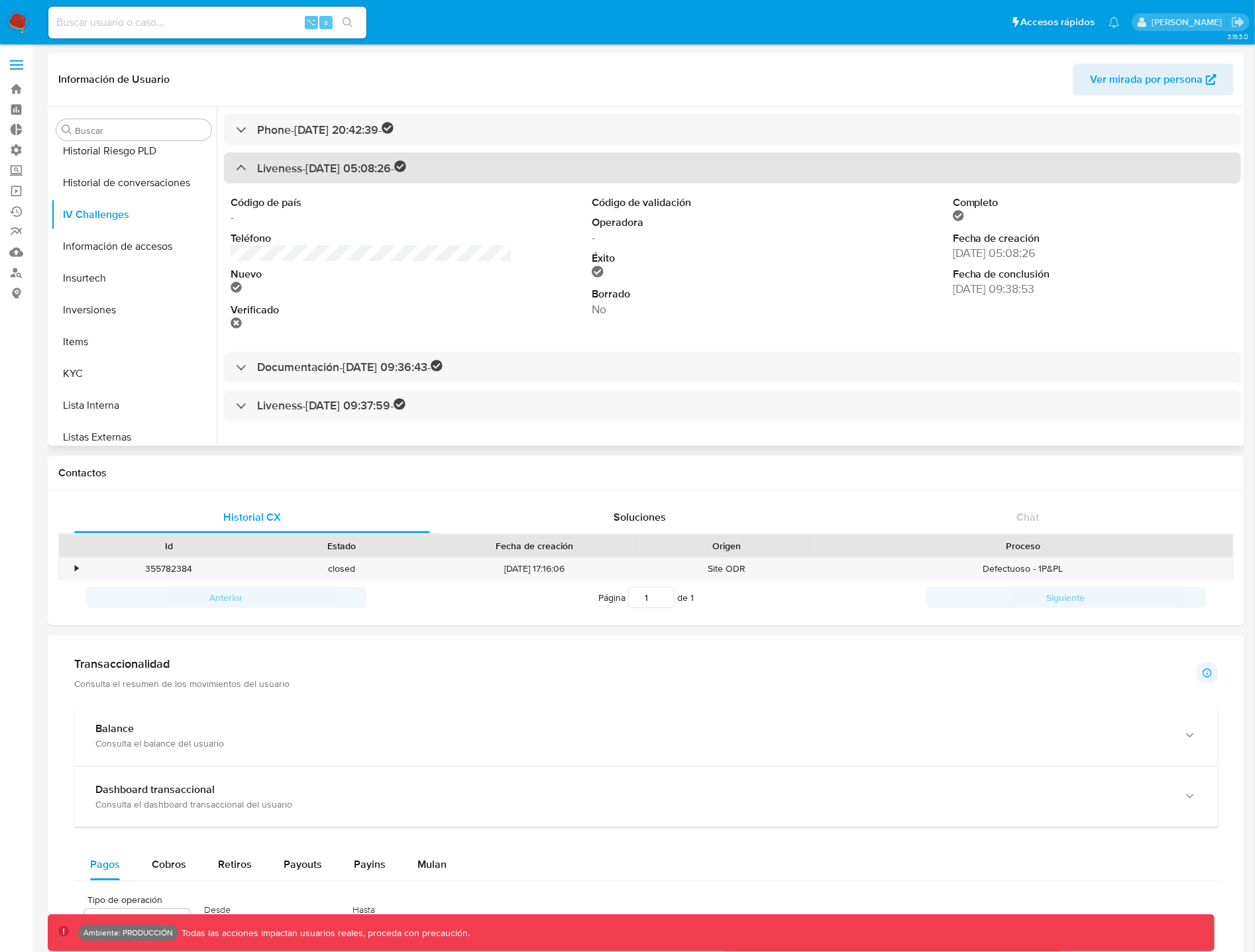
click at [242, 163] on div "Liveness - [DATE] 05:08:26 -" at bounding box center [321, 168] width 170 height 16
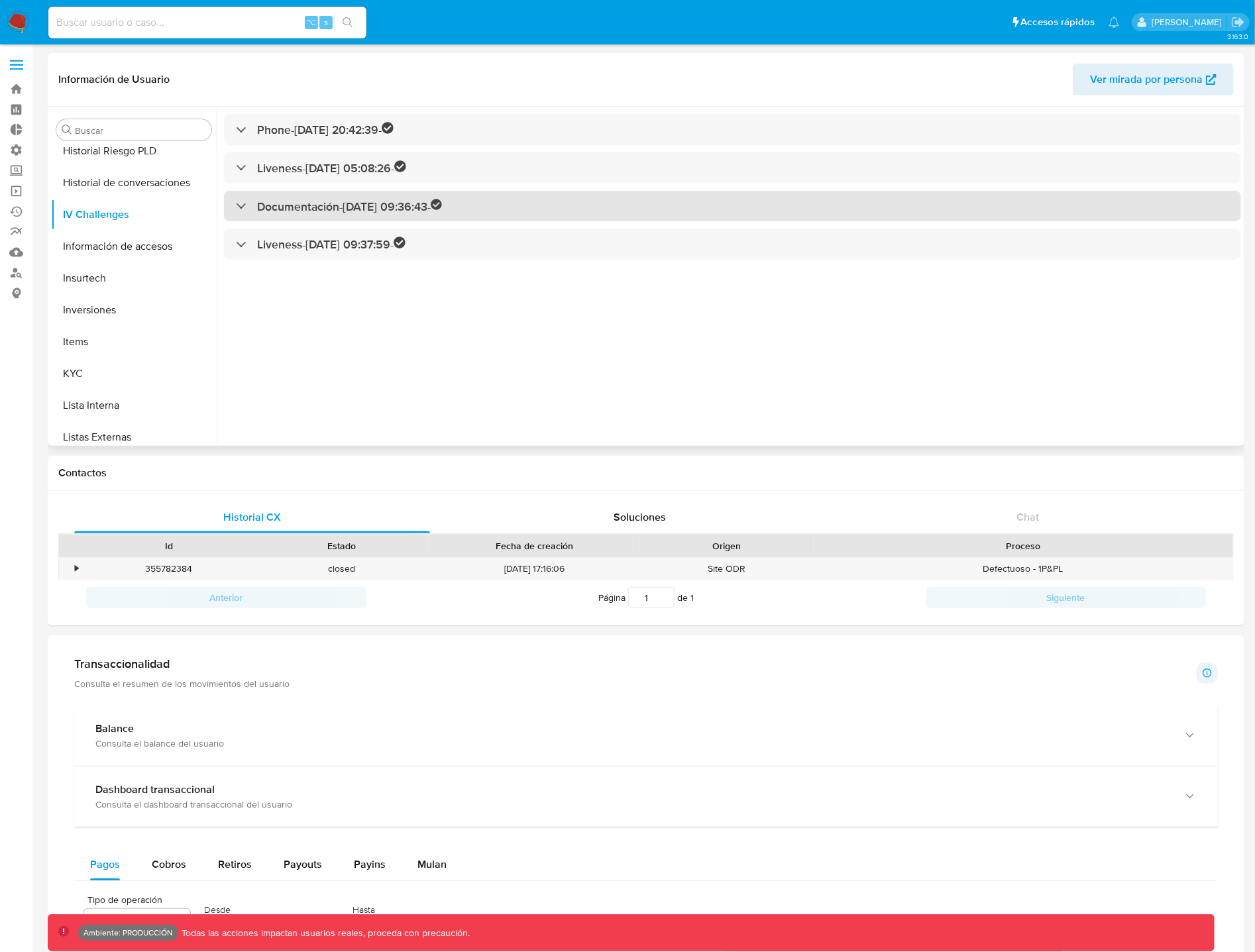
click at [247, 200] on div "Documentación - [DATE] 09:36:43 -" at bounding box center [339, 207] width 207 height 16
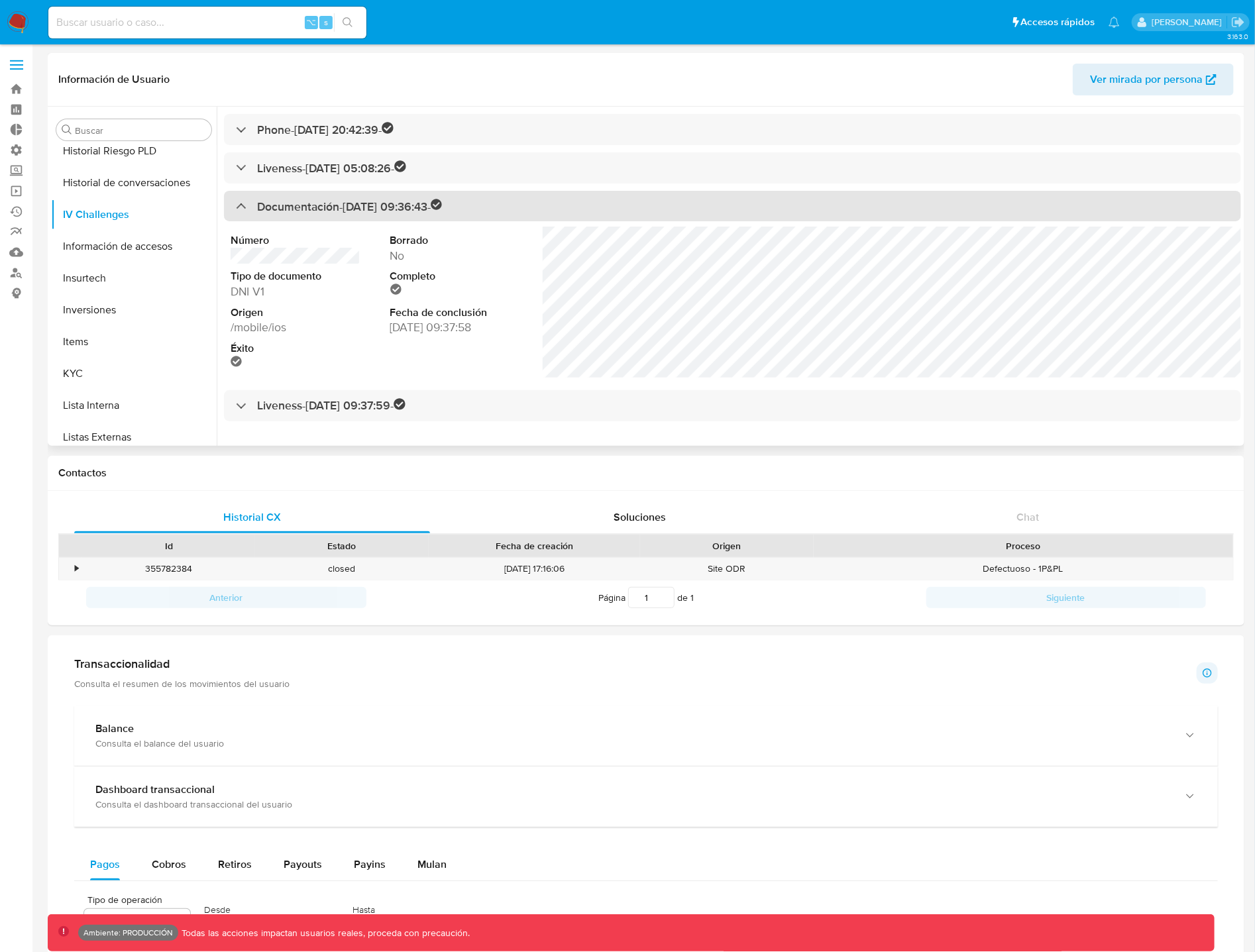
click at [250, 206] on div "Documentación - [DATE] 09:36:43 -" at bounding box center [339, 207] width 207 height 16
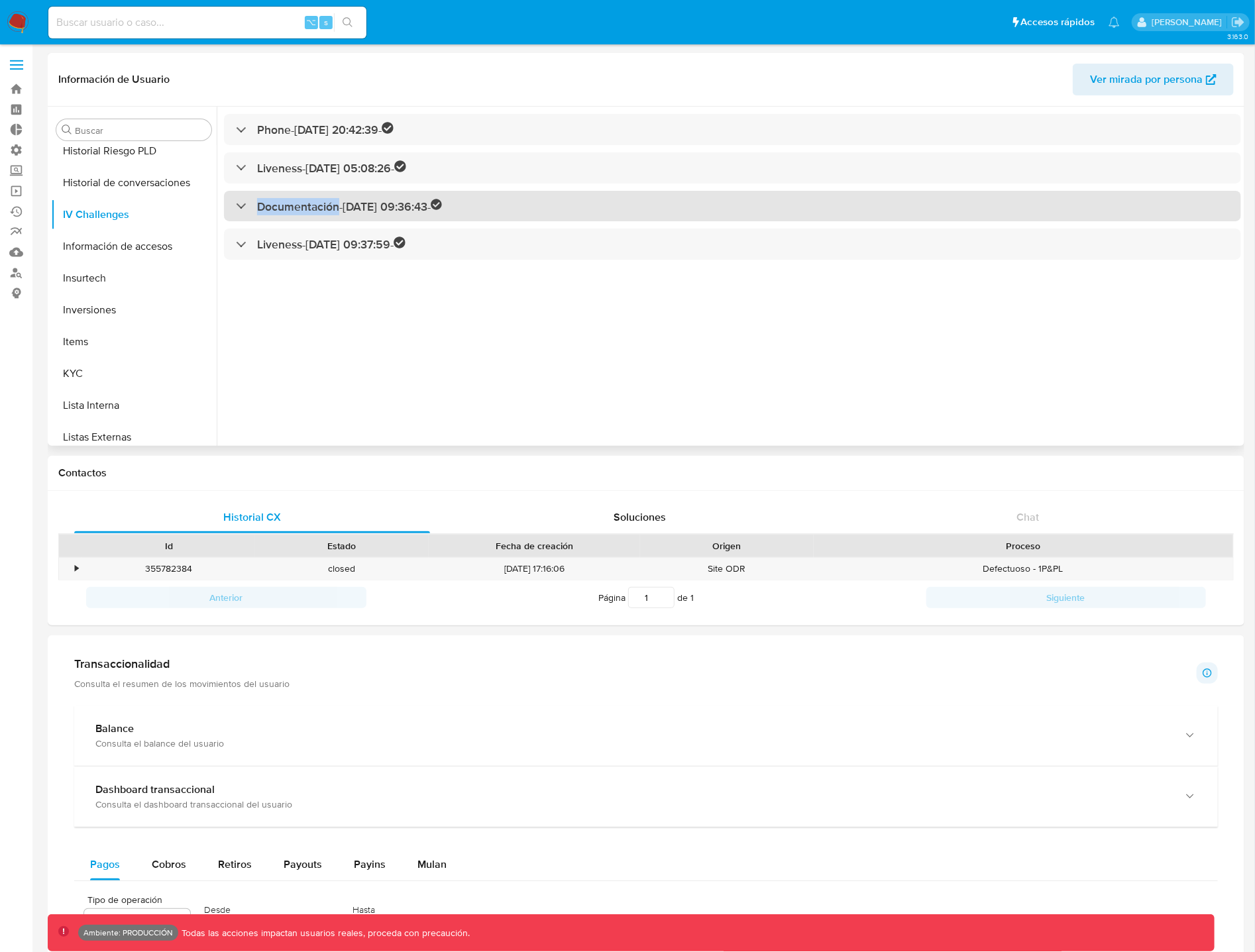
click at [250, 205] on div "Documentación - [DATE] 09:36:43 -" at bounding box center [339, 207] width 207 height 16
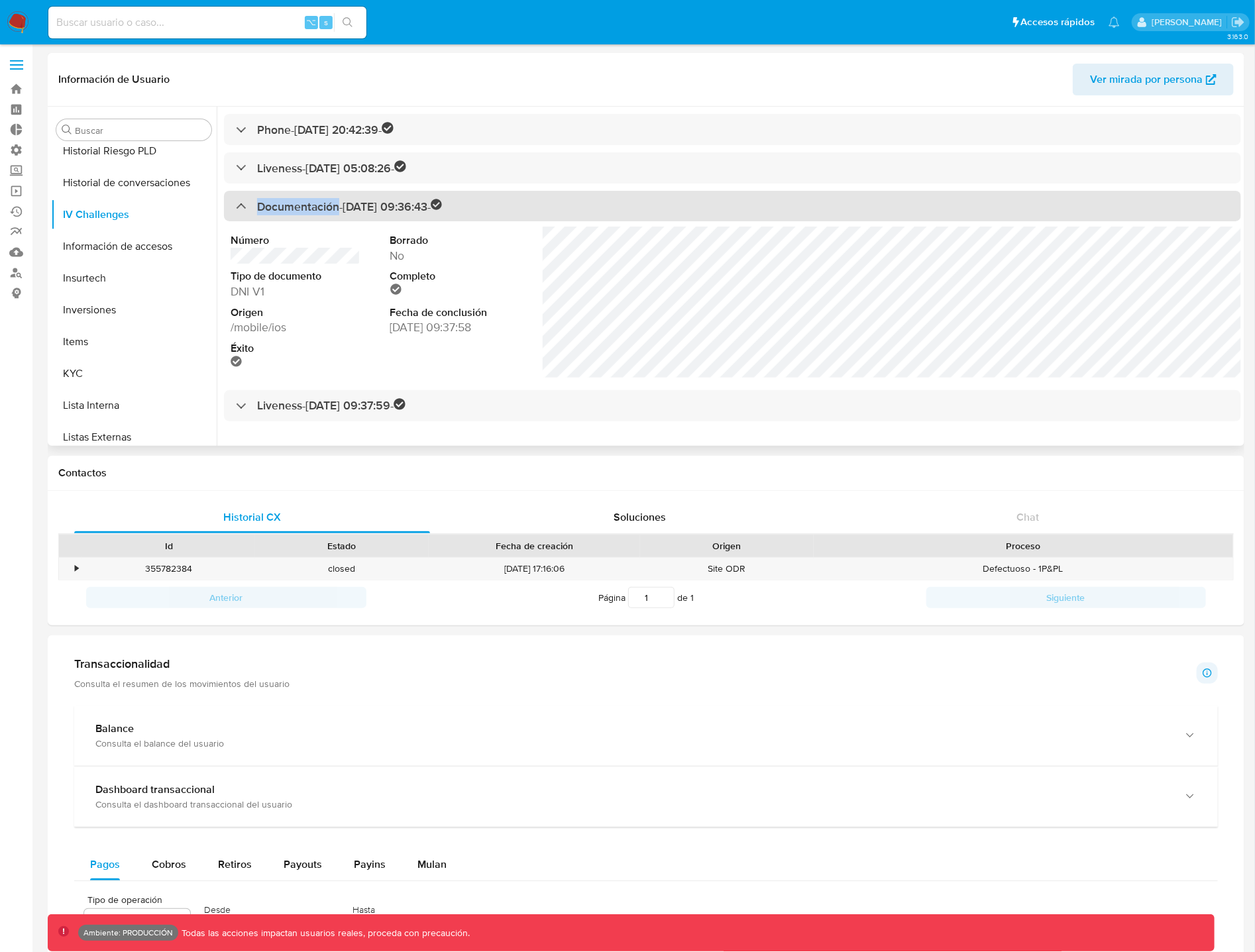
click at [250, 205] on div "Documentación - [DATE] 09:36:43 -" at bounding box center [339, 207] width 207 height 16
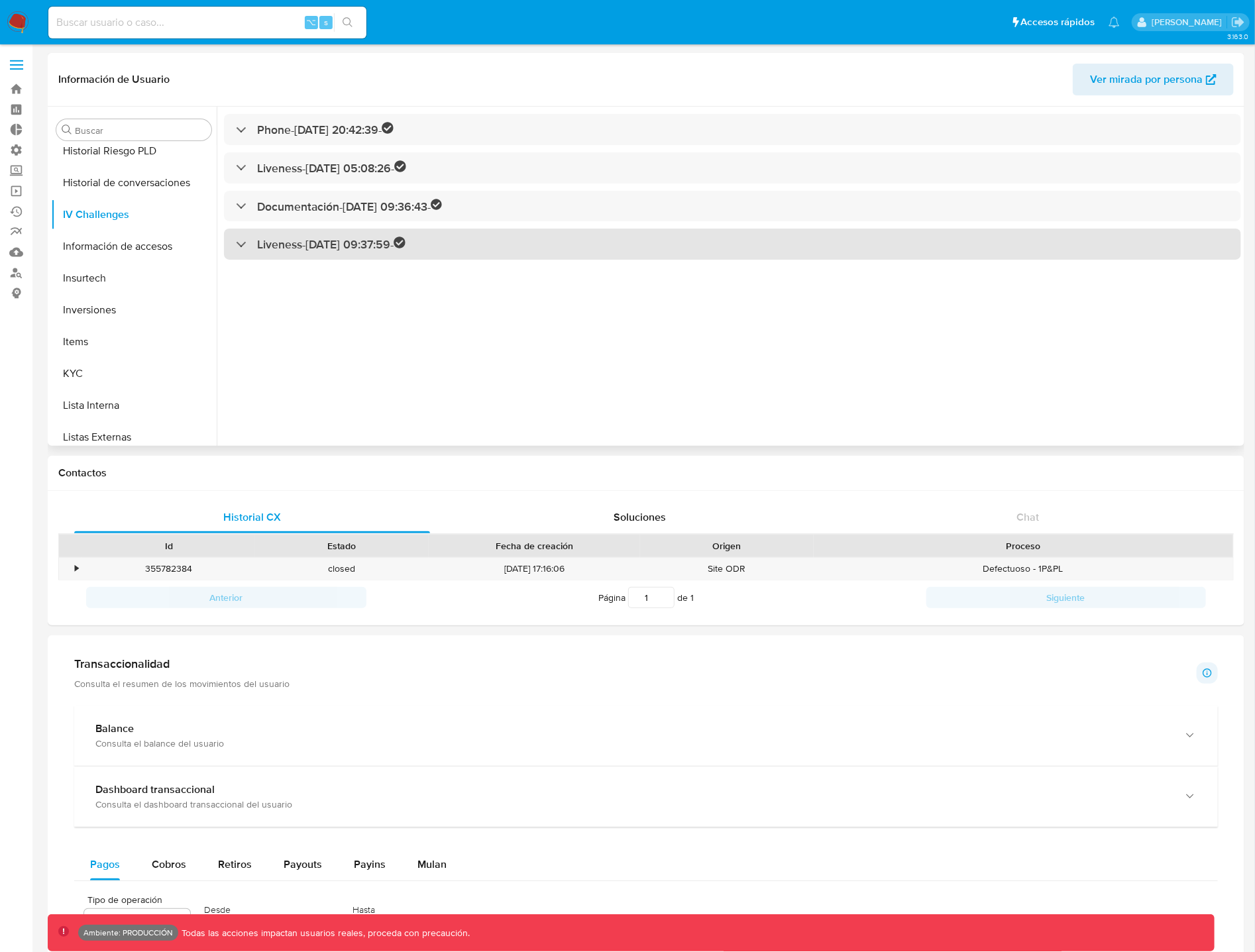
click at [247, 244] on div "Liveness - [DATE] 09:37:59 -" at bounding box center [320, 244] width 169 height 16
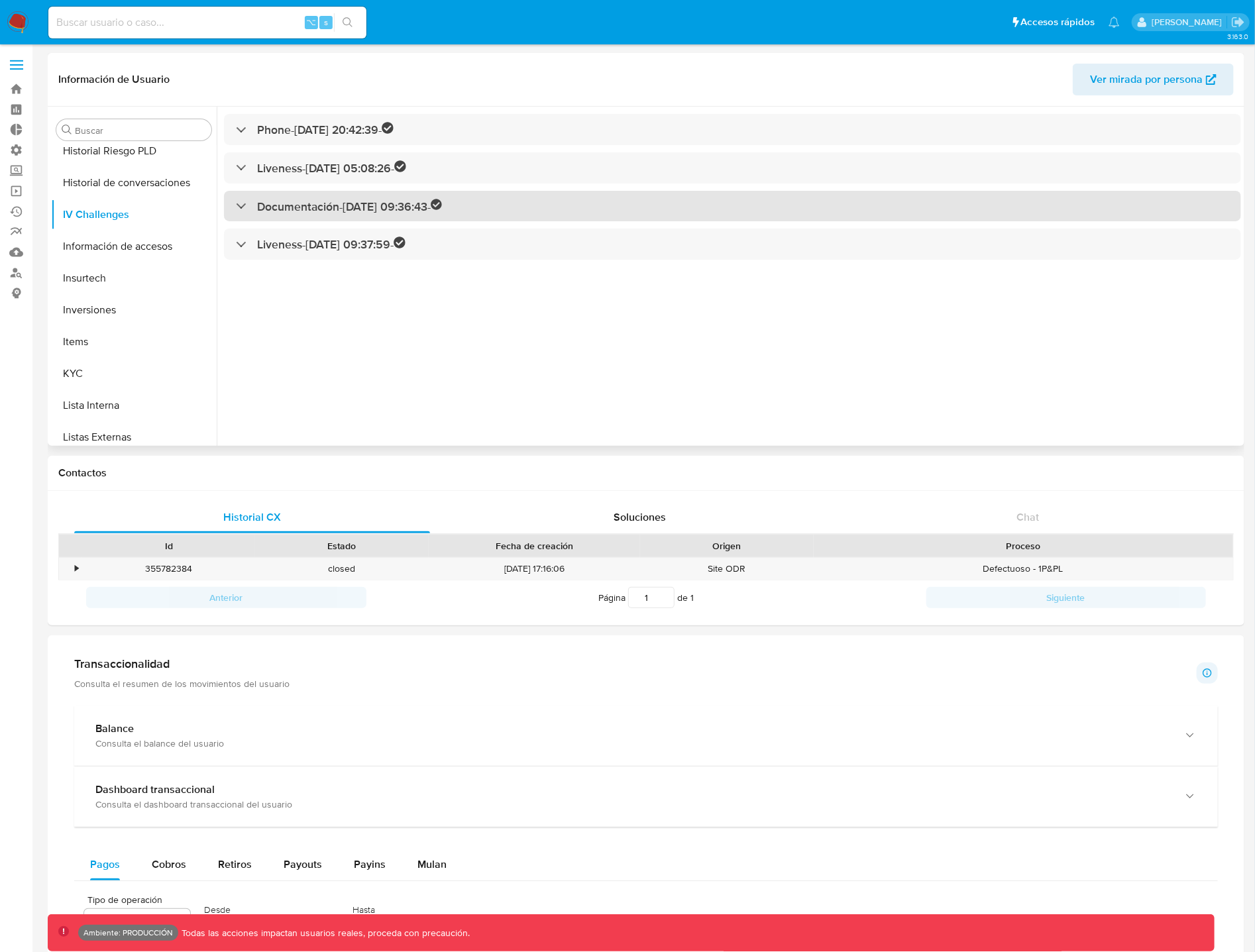
click at [249, 214] on div "Documentación - [DATE] 09:36:43 -" at bounding box center [733, 206] width 1018 height 31
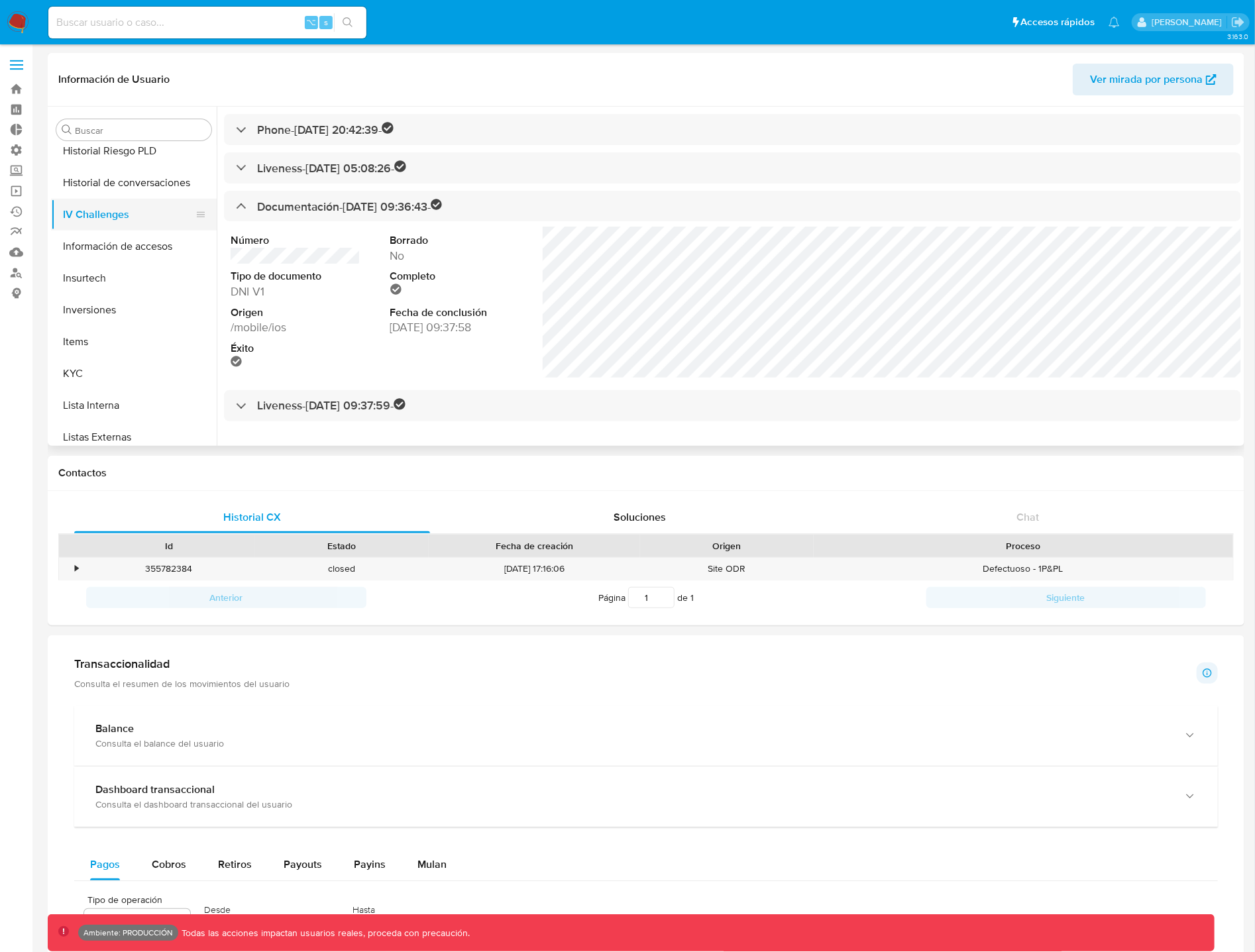
scroll to position [579, 0]
click at [148, 198] on button "Historial de conversaciones" at bounding box center [128, 186] width 155 height 32
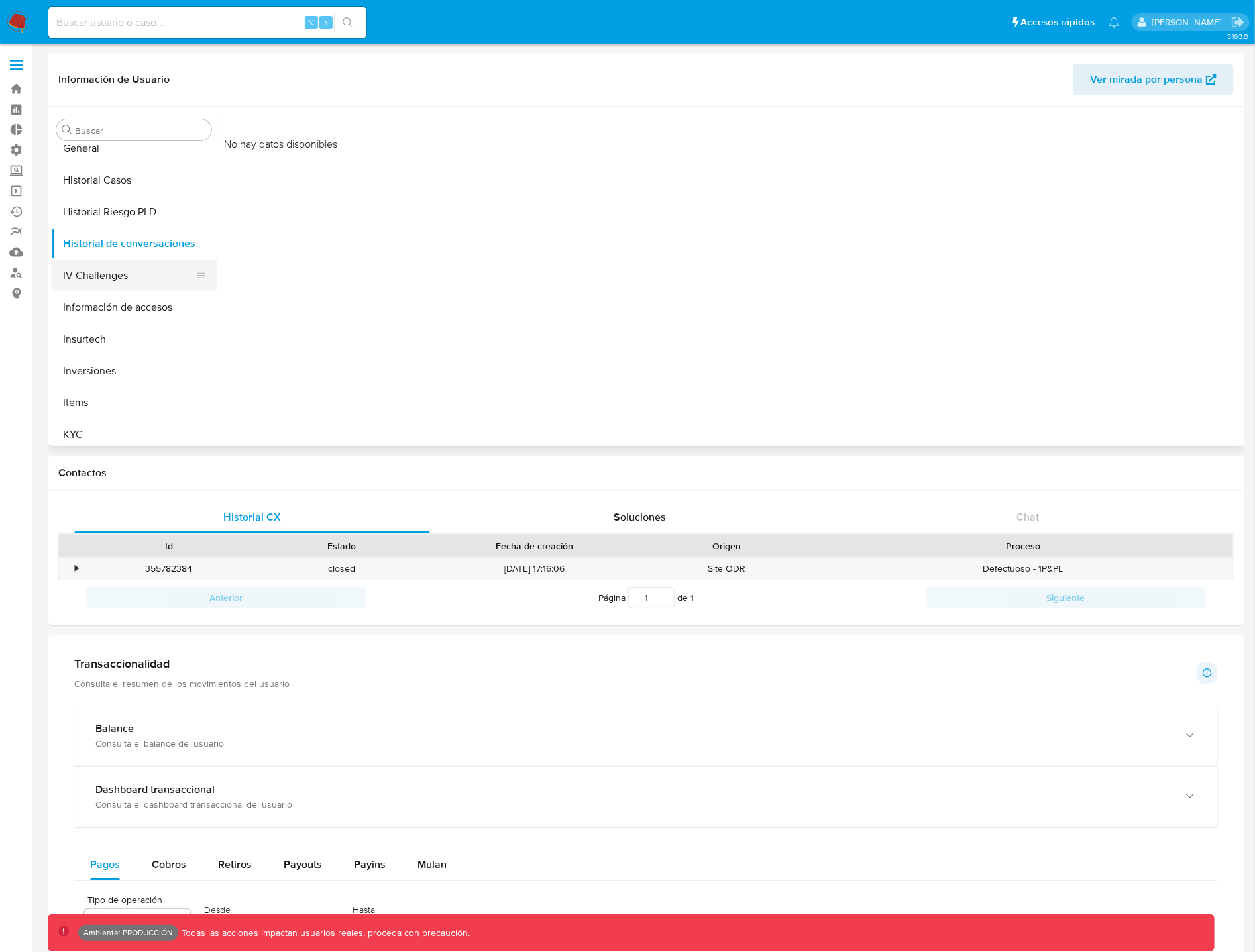
scroll to position [472, 0]
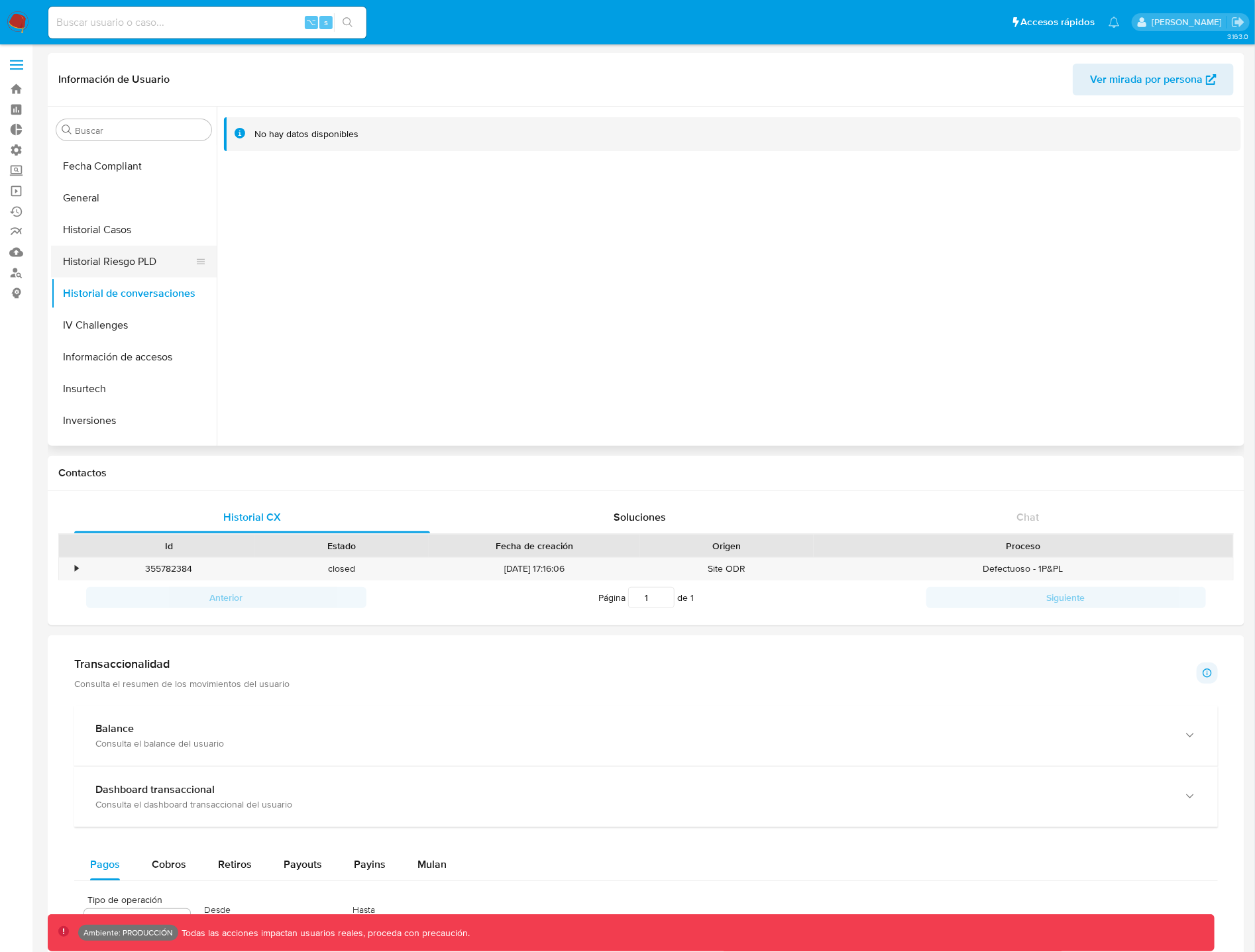
click at [137, 266] on button "Historial Riesgo PLD" at bounding box center [128, 261] width 155 height 32
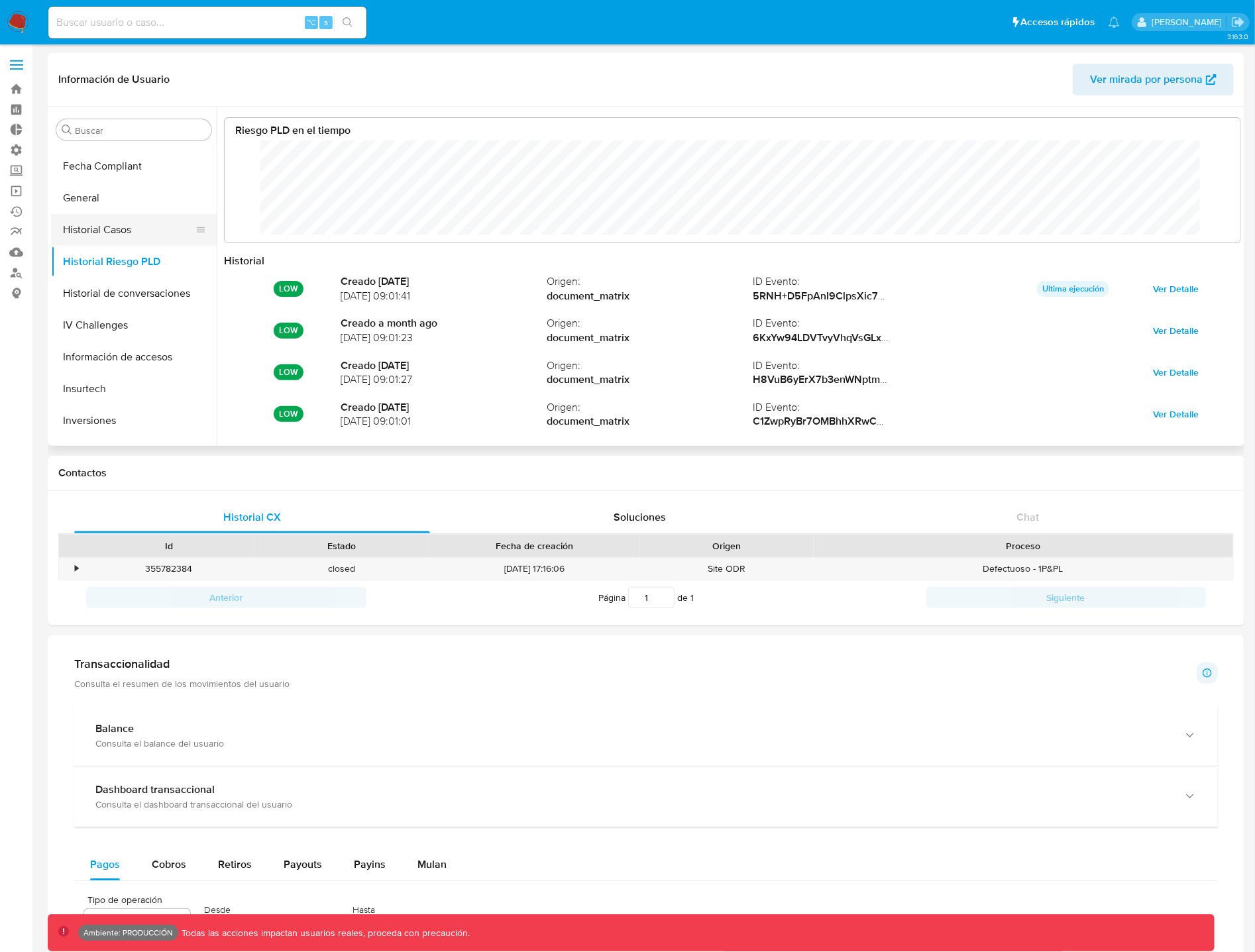
scroll to position [99, 989]
click at [137, 242] on button "Historial Casos" at bounding box center [128, 230] width 155 height 32
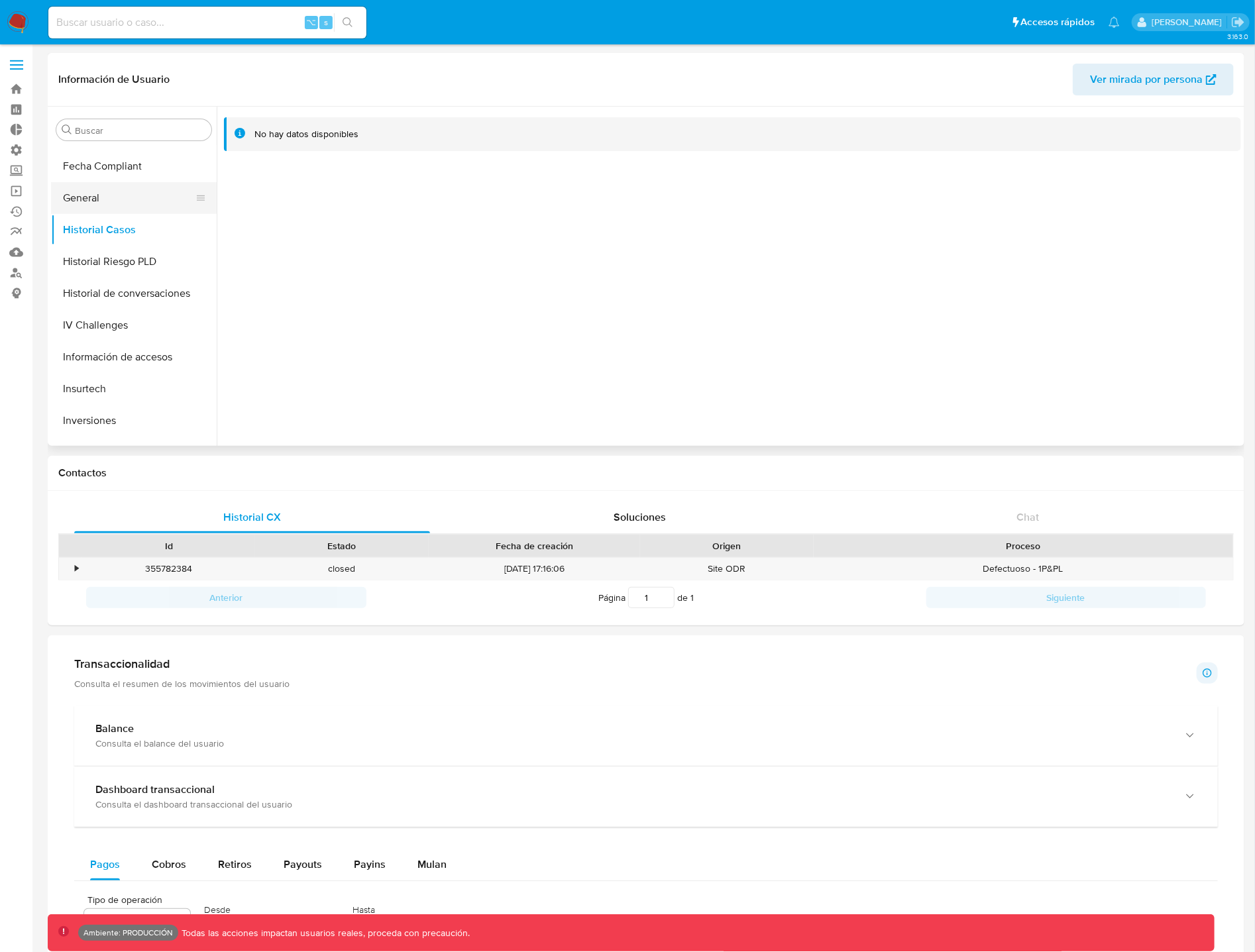
click at [111, 203] on button "General" at bounding box center [128, 198] width 155 height 32
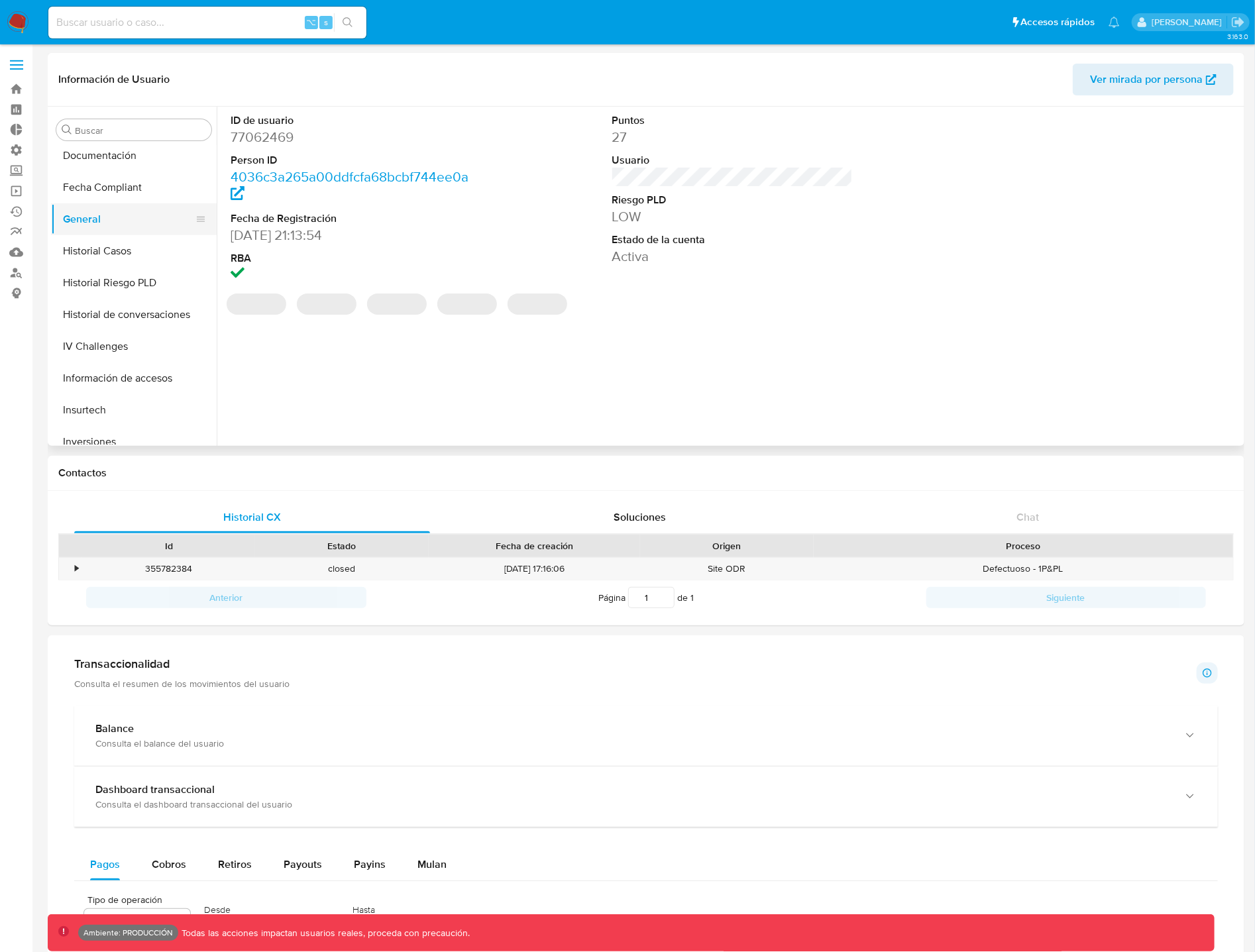
scroll to position [449, 0]
click at [121, 199] on button "Fecha Compliant" at bounding box center [128, 189] width 155 height 32
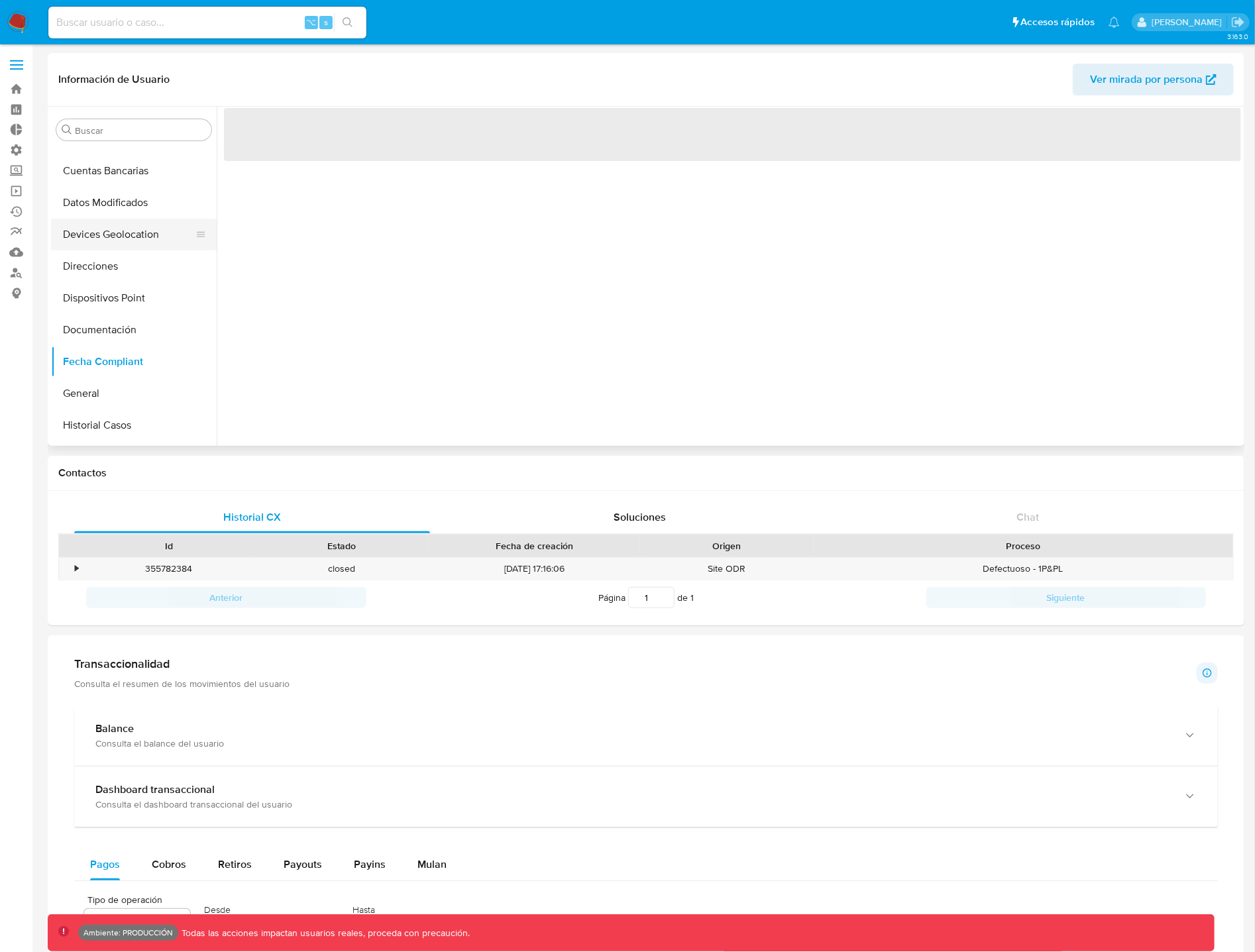
scroll to position [249, 0]
click at [120, 237] on button "Datos Modificados" at bounding box center [128, 230] width 155 height 32
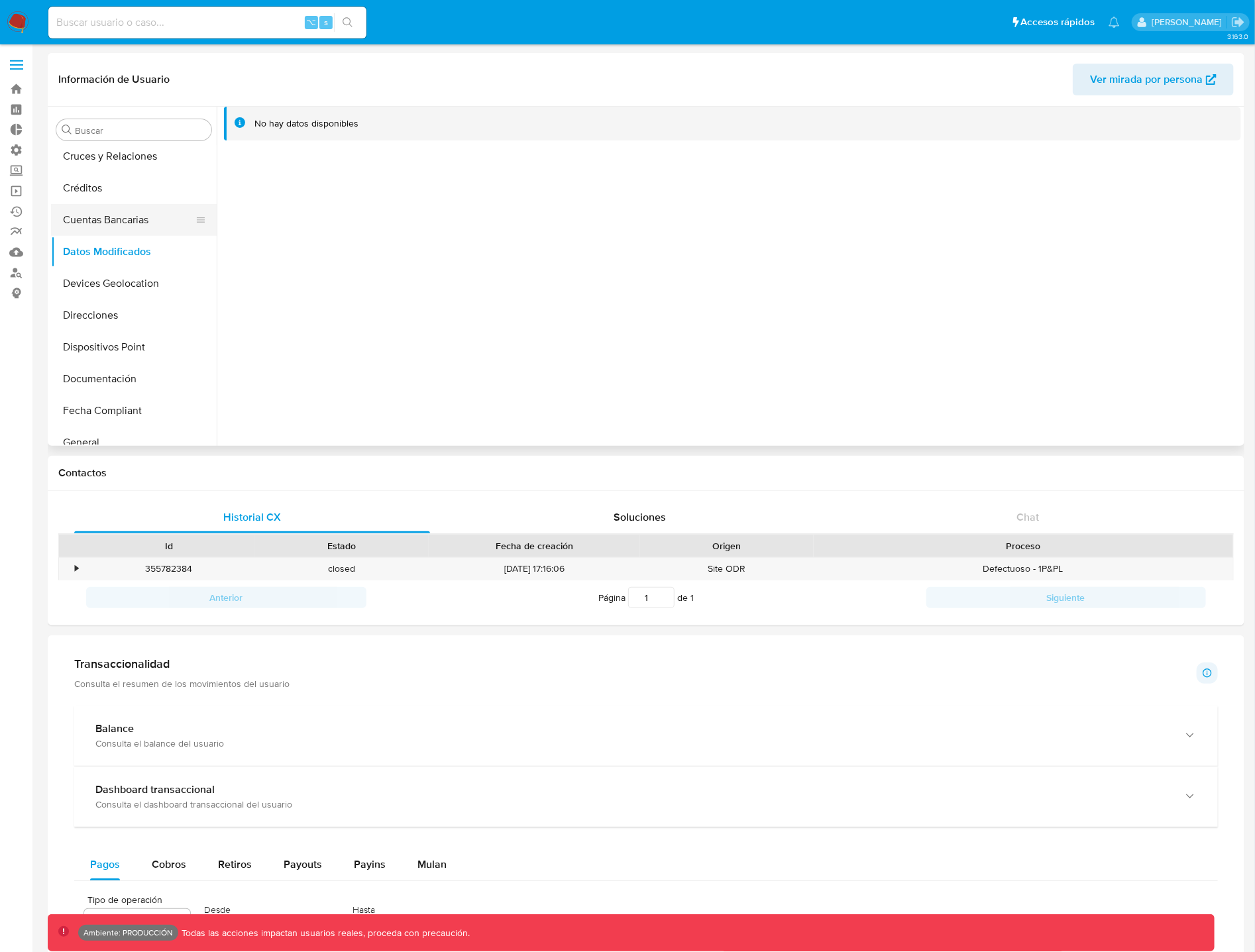
scroll to position [223, 0]
click at [125, 220] on button "Cuentas Bancarias" at bounding box center [128, 225] width 155 height 32
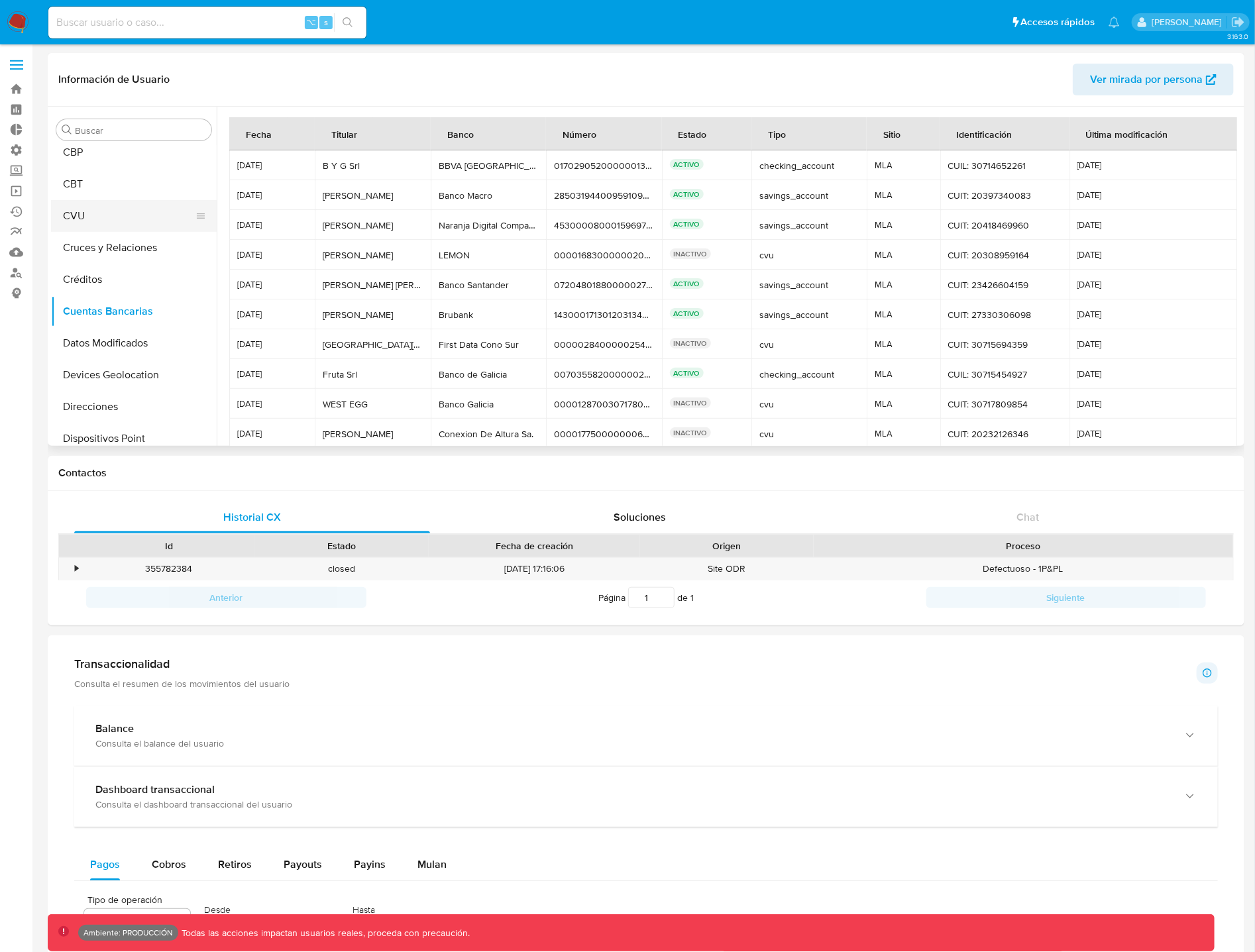
scroll to position [108, 0]
click at [147, 304] on button "Créditos" at bounding box center [128, 307] width 155 height 32
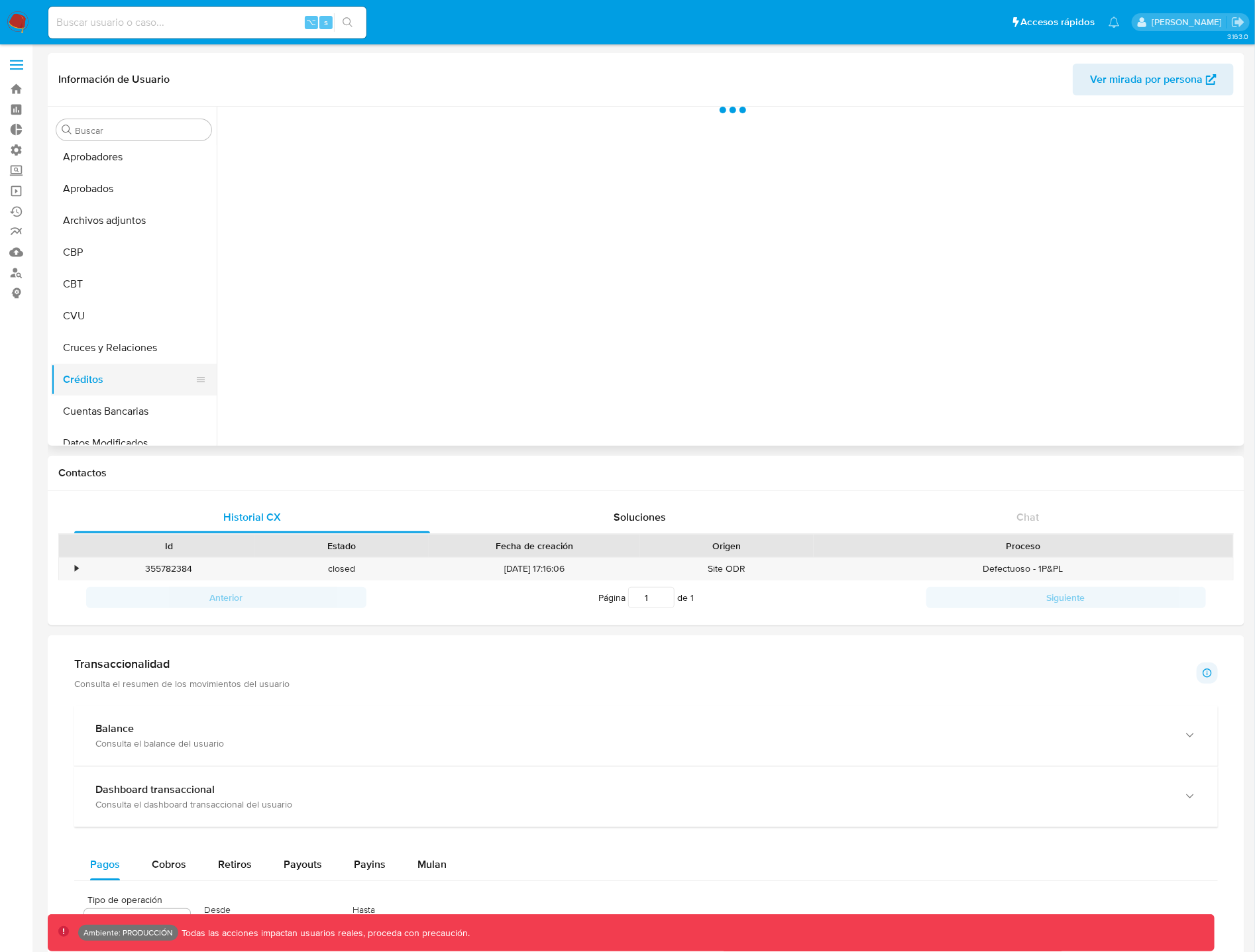
scroll to position [0, 0]
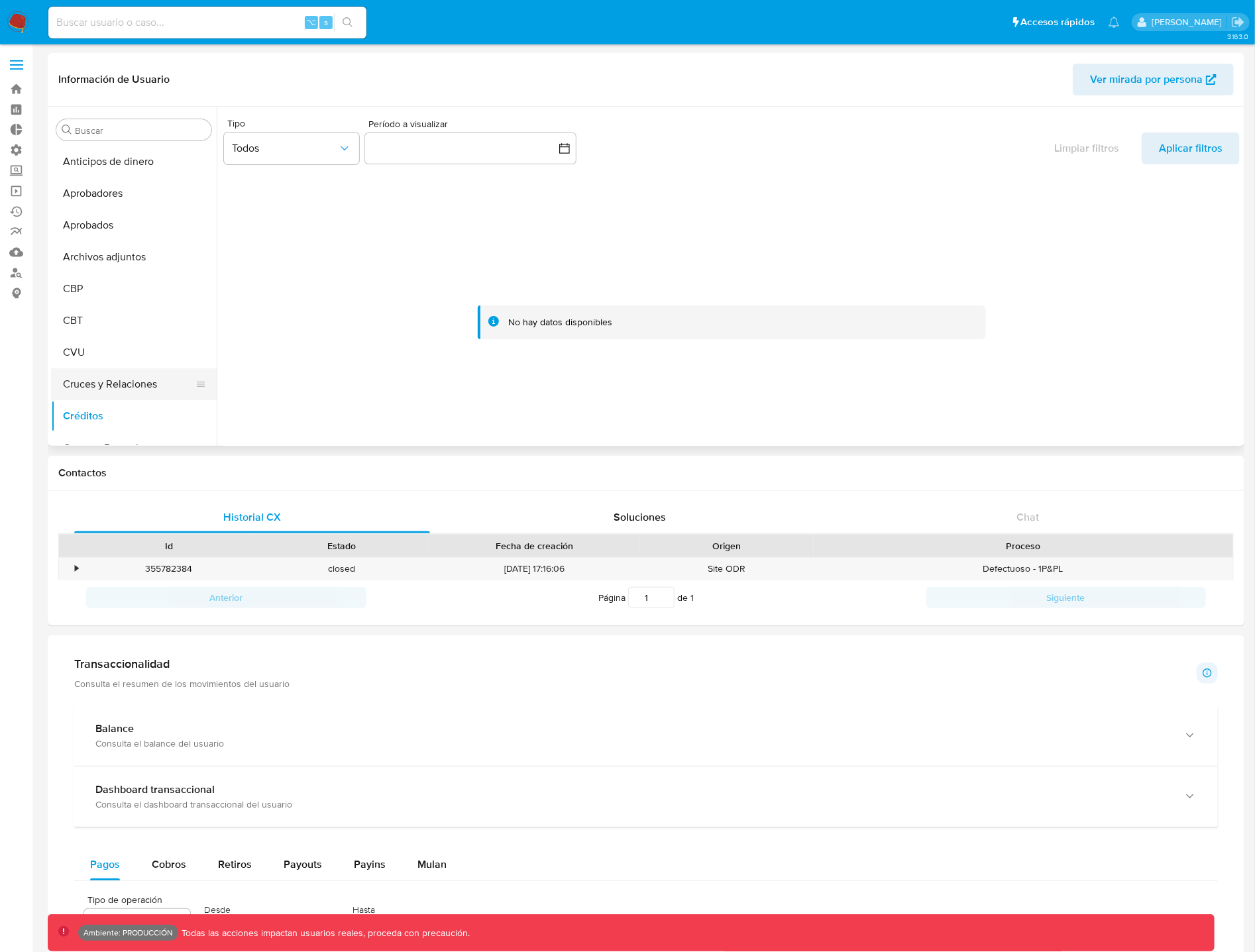
click at [138, 385] on button "Cruces y Relaciones" at bounding box center [128, 384] width 155 height 32
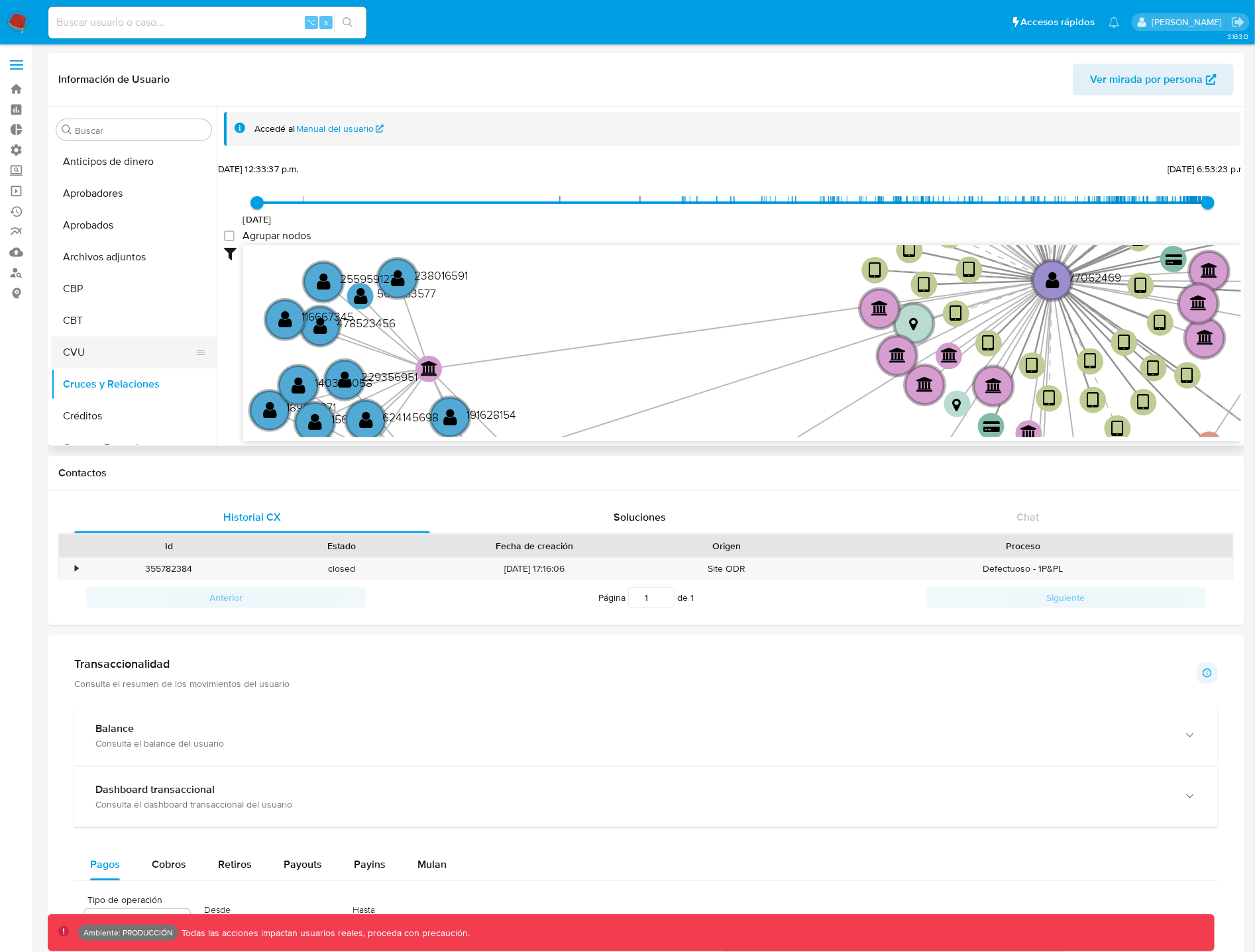
click at [99, 351] on button "CVU" at bounding box center [128, 352] width 155 height 32
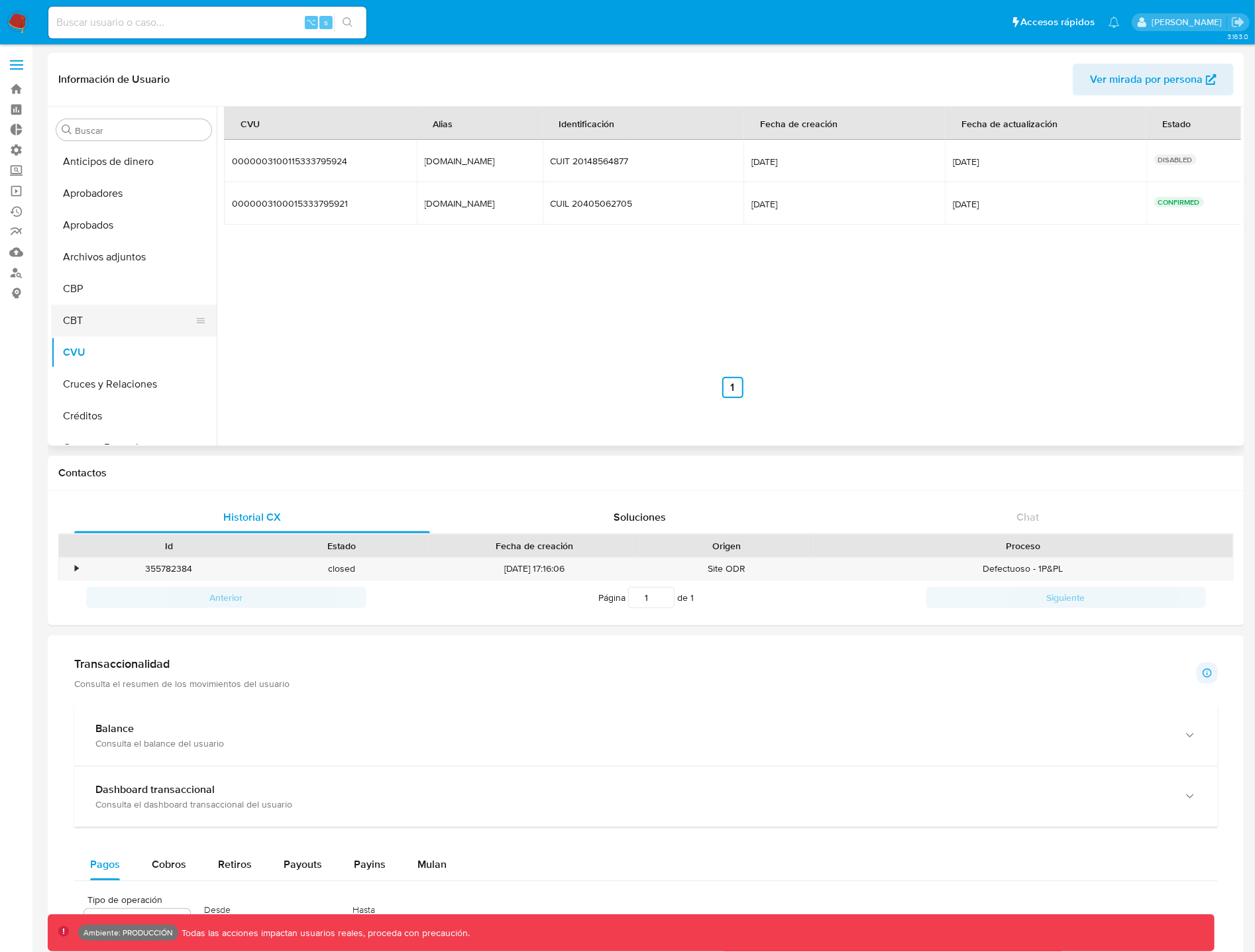
click at [106, 319] on button "CBT" at bounding box center [128, 320] width 155 height 32
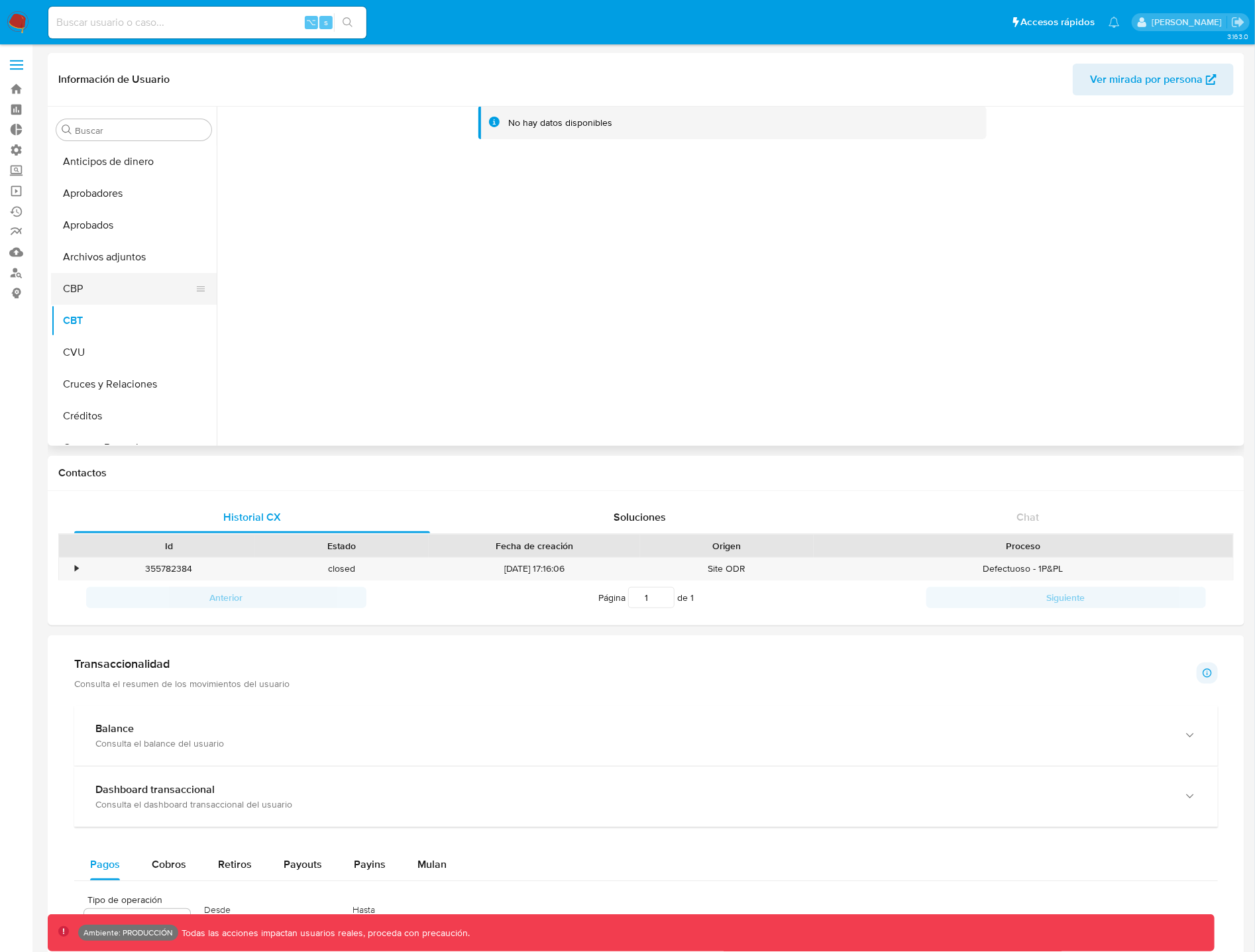
click at [81, 293] on button "CBP" at bounding box center [128, 288] width 155 height 32
click at [133, 261] on button "Archivos adjuntos" at bounding box center [128, 256] width 155 height 32
click at [128, 222] on button "Aprobados" at bounding box center [128, 225] width 155 height 32
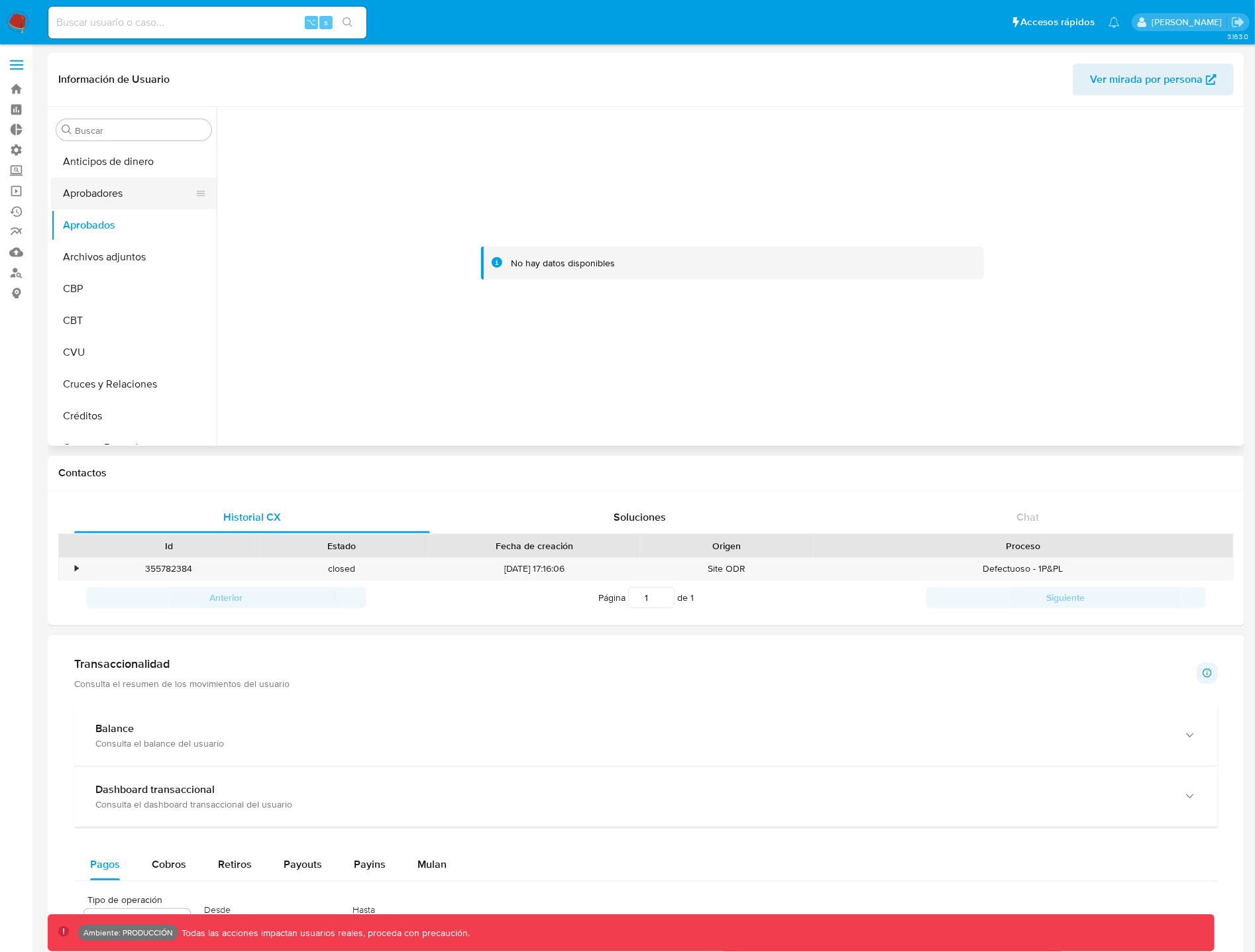
click at [124, 195] on button "Aprobadores" at bounding box center [128, 193] width 155 height 32
click at [120, 164] on button "Anticipos de dinero" at bounding box center [128, 162] width 155 height 32
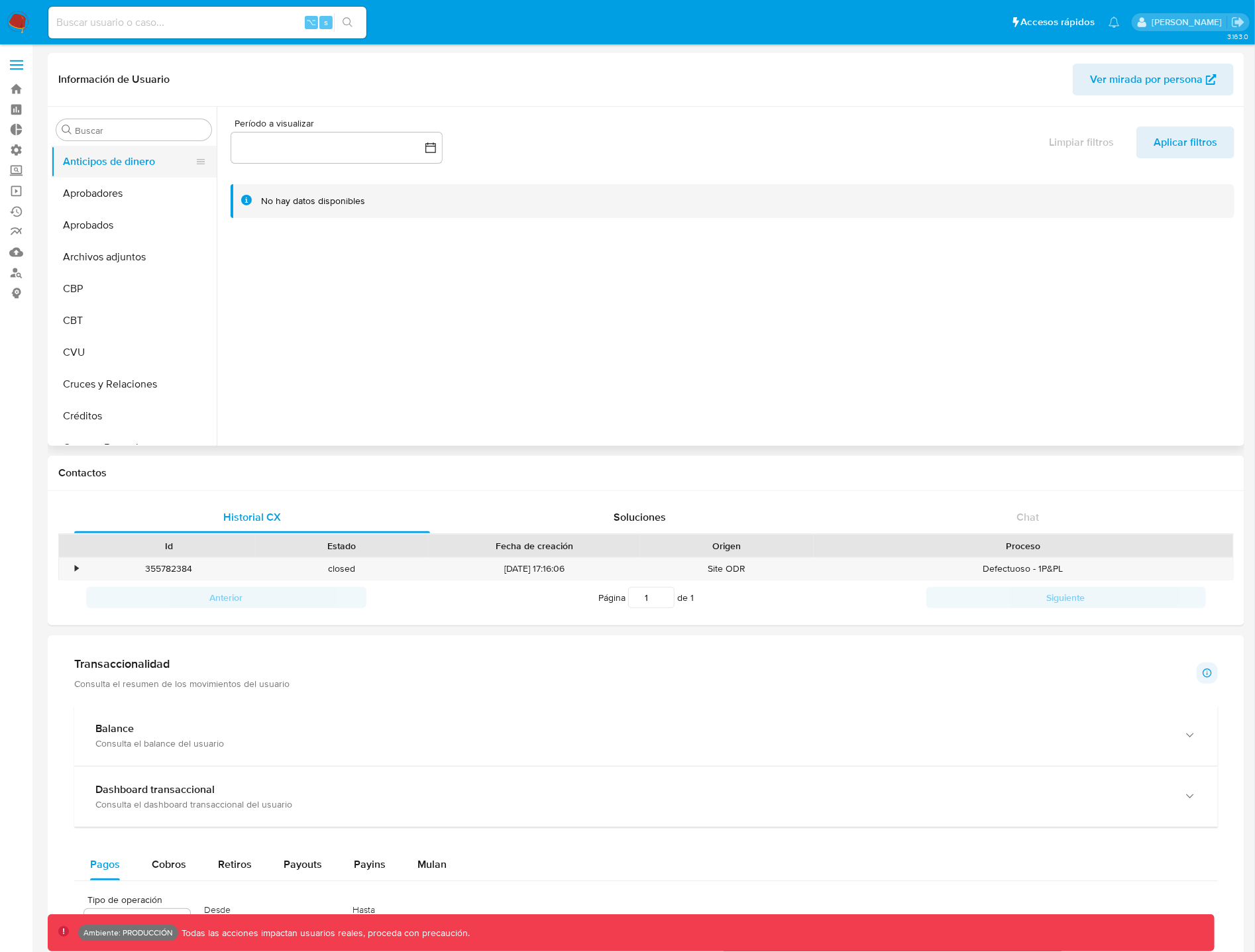
click at [126, 159] on button "Anticipos de dinero" at bounding box center [128, 162] width 155 height 32
click at [129, 200] on button "Aprobadores" at bounding box center [128, 193] width 155 height 32
